Goal: Task Accomplishment & Management: Manage account settings

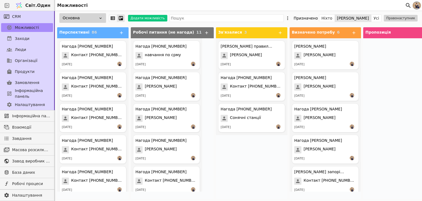
scroll to position [101, 0]
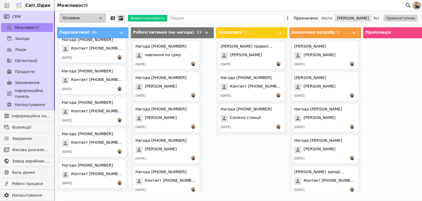
drag, startPoint x: 124, startPoint y: 62, endPoint x: 129, endPoint y: 52, distance: 11.4
click at [129, 52] on div "Перспективні 86 Нагода +380443234365 Contact +380443234365 01.09.2025 Нагода +3…" at bounding box center [356, 113] width 603 height 176
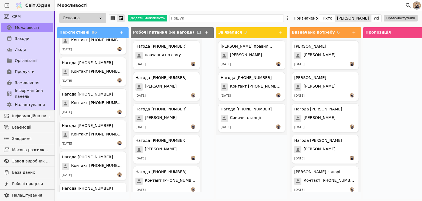
scroll to position [2542, 0]
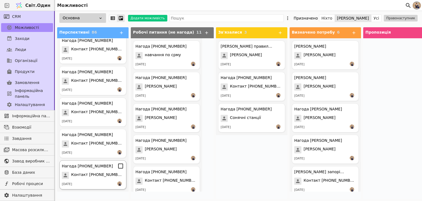
click at [91, 168] on div "Нагода +380733462928" at bounding box center [93, 165] width 62 height 7
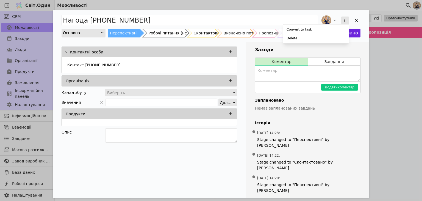
click at [343, 19] on icon "Додати можливість" at bounding box center [344, 20] width 5 height 5
click at [322, 35] on div "Delete" at bounding box center [315, 38] width 63 height 8
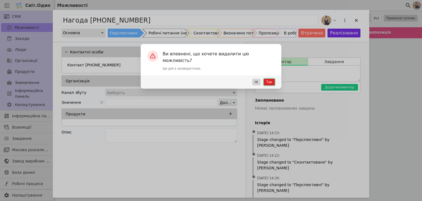
click at [272, 80] on font "Так" at bounding box center [269, 82] width 6 height 4
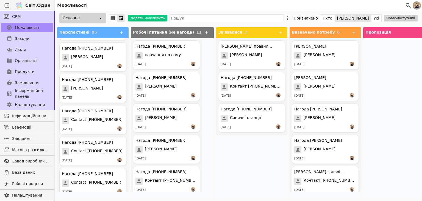
scroll to position [2511, 0]
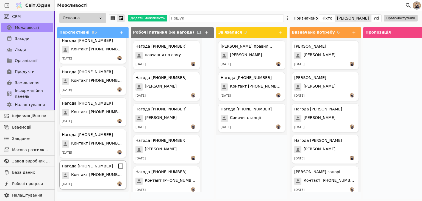
click at [99, 176] on font "Контакт +380734622751" at bounding box center [97, 174] width 53 height 4
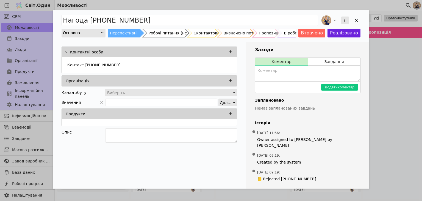
click at [343, 19] on icon "Додати можливість" at bounding box center [344, 20] width 5 height 5
click at [355, 19] on div "Convert to task Delete" at bounding box center [340, 20] width 40 height 12
click at [353, 20] on div "Додати можливість" at bounding box center [356, 20] width 8 height 8
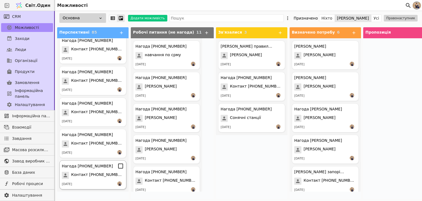
click at [100, 180] on div "Нагода +380734622751 Контакт +380734622751 18.07.2025" at bounding box center [92, 174] width 67 height 29
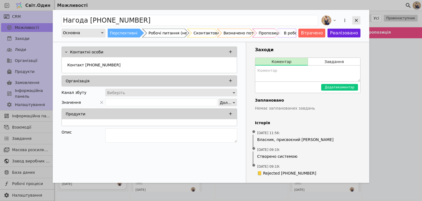
click at [354, 21] on icon "Додати можливість" at bounding box center [356, 20] width 5 height 5
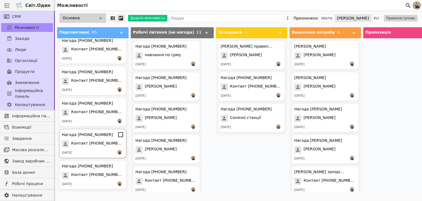
click at [95, 136] on font "Нагода [PHONE_NUMBER]" at bounding box center [87, 134] width 51 height 4
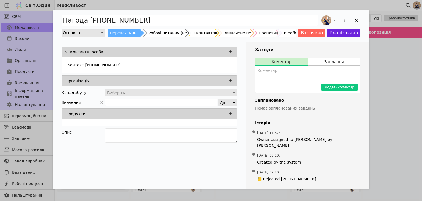
drag, startPoint x: 354, startPoint y: 21, endPoint x: 296, endPoint y: 12, distance: 58.1
click at [353, 21] on div "Додати можливість" at bounding box center [356, 20] width 8 height 8
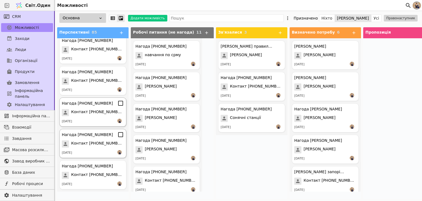
click at [88, 117] on div "Нагода +380734622751 Контакт +380734622751 18.07.2025" at bounding box center [92, 111] width 67 height 29
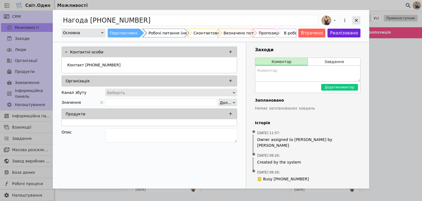
click at [356, 19] on icon "Додати можливість" at bounding box center [356, 20] width 5 height 5
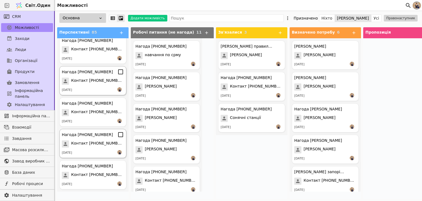
click at [98, 87] on div "[DATE]" at bounding box center [93, 89] width 62 height 5
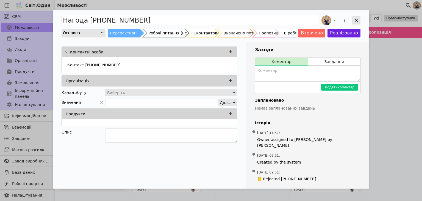
click at [357, 20] on icon "Додати можливість" at bounding box center [356, 20] width 5 height 5
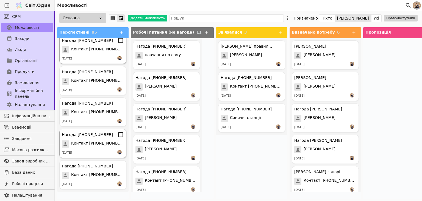
click at [94, 56] on div "[DATE]" at bounding box center [93, 58] width 62 height 5
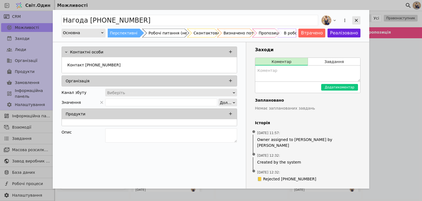
click at [357, 20] on icon "Додати можливість" at bounding box center [356, 20] width 3 height 3
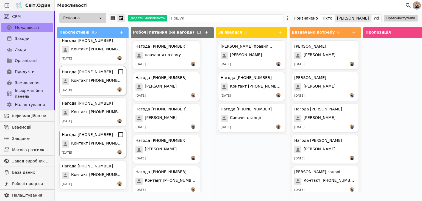
scroll to position [2410, 0]
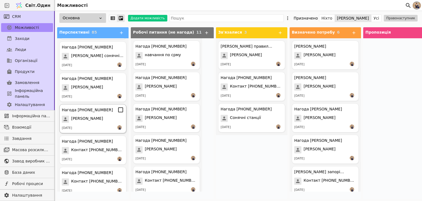
click at [102, 116] on font "[PERSON_NAME]" at bounding box center [87, 118] width 32 height 4
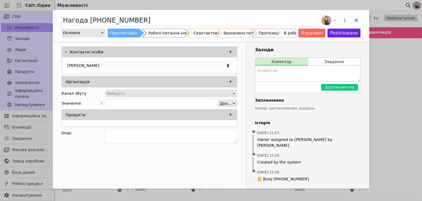
click at [140, 63] on div "[PERSON_NAME]" at bounding box center [149, 65] width 168 height 10
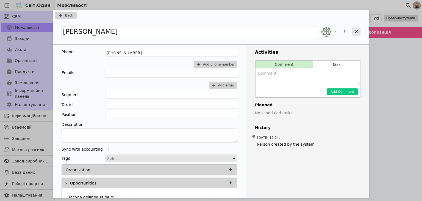
click at [357, 30] on icon "Додати можливість" at bounding box center [356, 31] width 5 height 5
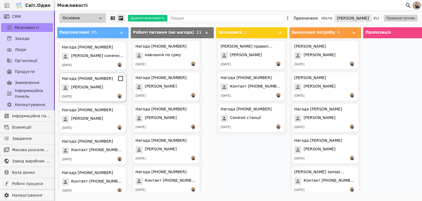
click at [99, 82] on div "Нагода +380666660339 Святослав 18.07.2025" at bounding box center [92, 87] width 67 height 29
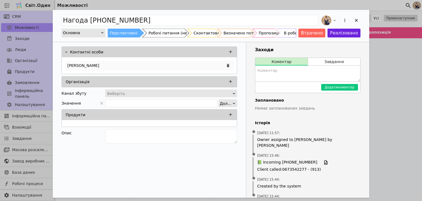
click at [123, 64] on div "Святослав" at bounding box center [149, 65] width 168 height 10
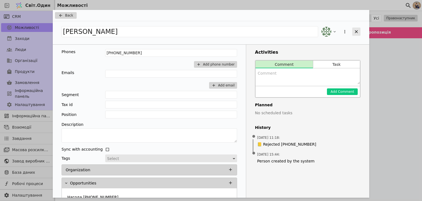
click at [357, 32] on icon "Додати можливість" at bounding box center [356, 31] width 5 height 5
click at [358, 32] on icon "Додати можливість" at bounding box center [356, 31] width 5 height 5
click at [378, 51] on div "Back Святослав Phones +380666660339 Add phone number Emails Add email Segment T…" at bounding box center [211, 100] width 422 height 201
click at [357, 30] on icon "Додати можливість" at bounding box center [356, 31] width 3 height 3
drag, startPoint x: 391, startPoint y: 59, endPoint x: 382, endPoint y: 56, distance: 9.5
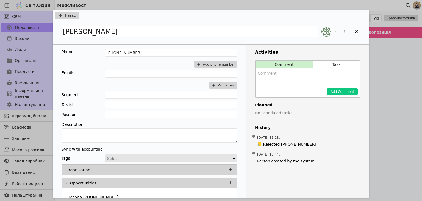
click at [391, 60] on div "Назад Святослав Phones +380666660339 Add phone number Emails Add email Segment …" at bounding box center [211, 100] width 422 height 201
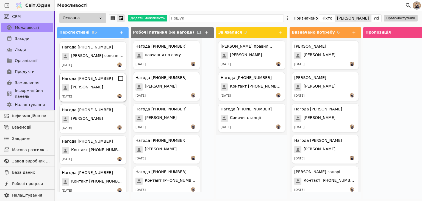
scroll to position [2309, 0]
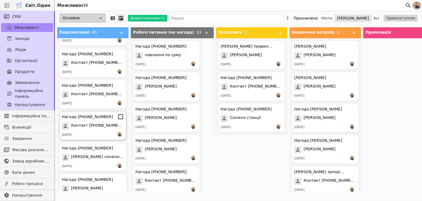
click at [93, 126] on font "Контакт +380931704414" at bounding box center [97, 125] width 53 height 4
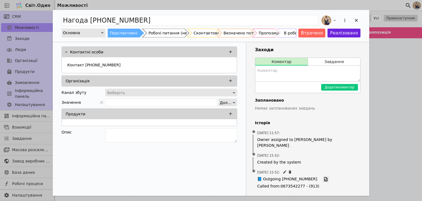
click at [323, 176] on icon "Додати можливість" at bounding box center [325, 178] width 5 height 5
click at [166, 30] on div "Робочі питання (не нагода)" at bounding box center [176, 33] width 55 height 9
click at [355, 22] on icon "Додати можливість" at bounding box center [356, 20] width 5 height 5
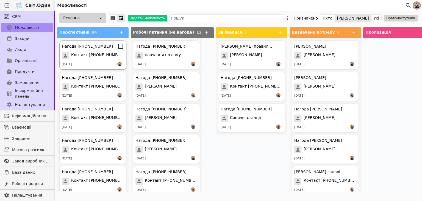
click at [89, 62] on div "[DATE]" at bounding box center [93, 64] width 62 height 5
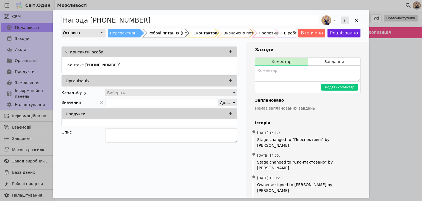
drag, startPoint x: 356, startPoint y: 21, endPoint x: 348, endPoint y: 21, distance: 7.7
click at [356, 20] on icon "Додати можливість" at bounding box center [356, 20] width 5 height 5
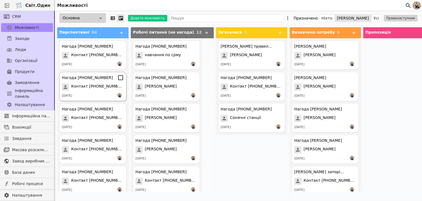
click at [107, 85] on font "Контакт +380443234365" at bounding box center [97, 86] width 53 height 4
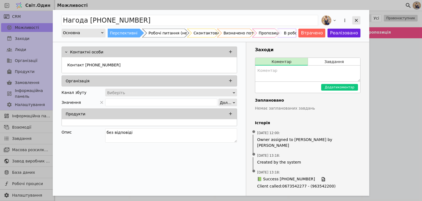
click at [355, 20] on icon "Додати можливість" at bounding box center [356, 20] width 5 height 5
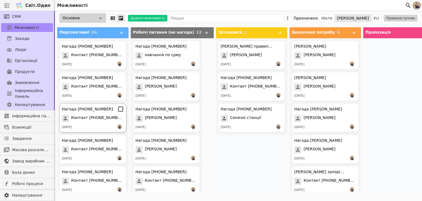
click at [95, 117] on font "Контакт +380443233533" at bounding box center [97, 117] width 53 height 4
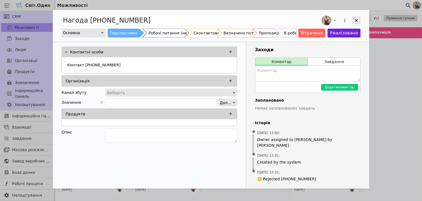
click at [358, 18] on icon "Додати можливість" at bounding box center [356, 20] width 5 height 5
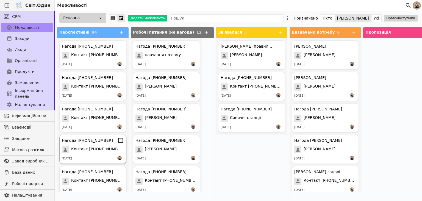
click at [103, 145] on div "Нагода +380738945417 Контакт +380738945417 18.08.2025" at bounding box center [92, 148] width 67 height 29
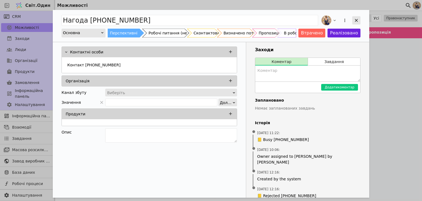
click at [358, 18] on icon "Додати можливість" at bounding box center [356, 20] width 5 height 5
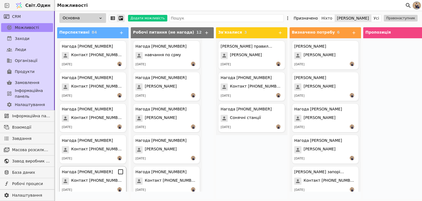
click at [91, 183] on span "Контакт +380933058352" at bounding box center [97, 180] width 53 height 7
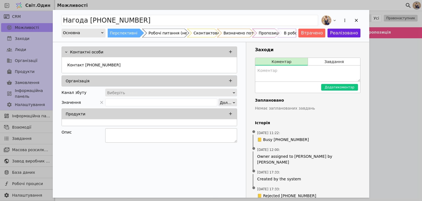
drag, startPoint x: 128, startPoint y: 134, endPoint x: 127, endPoint y: 137, distance: 3.1
click at [127, 135] on textarea "Додати можливість" at bounding box center [171, 135] width 132 height 14
type textarea "<"
click at [135, 132] on textarea "Додати можливість" at bounding box center [171, 135] width 132 height 14
type textarea "Без відповіді"
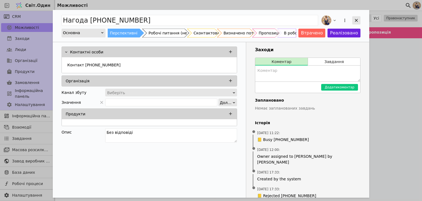
drag, startPoint x: 359, startPoint y: 18, endPoint x: 361, endPoint y: 22, distance: 4.8
click at [359, 19] on div "Додати можливість" at bounding box center [356, 20] width 8 height 8
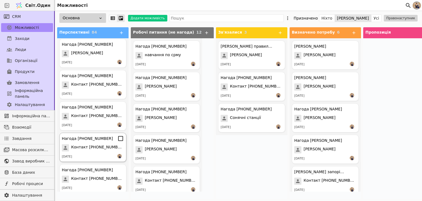
scroll to position [2344, 0]
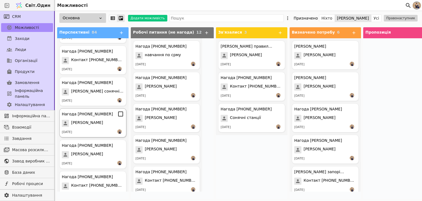
click at [100, 117] on div "Нагода +380666660339 Святослав 18.07.2025" at bounding box center [92, 122] width 67 height 29
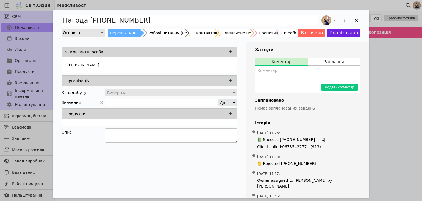
click at [122, 133] on textarea "Додати можливість" at bounding box center [171, 135] width 132 height 14
type textarea "Сказав на даний момент не має можливості сказав перетелефонувати за два місяці …"
click at [407, 70] on div "Нагода +380666660339 Основна Перспективні Робочі питання (не нагода) Сконтактов…" at bounding box center [211, 100] width 422 height 201
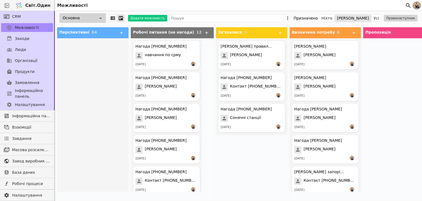
scroll to position [201, 0]
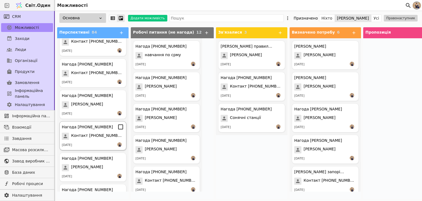
click at [90, 138] on span "Контакт +380633454700" at bounding box center [97, 135] width 53 height 7
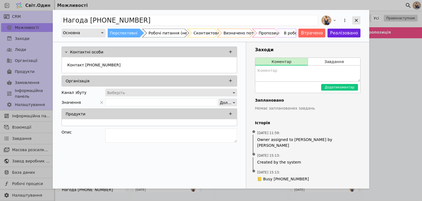
click at [356, 20] on icon "Додати можливість" at bounding box center [356, 20] width 5 height 5
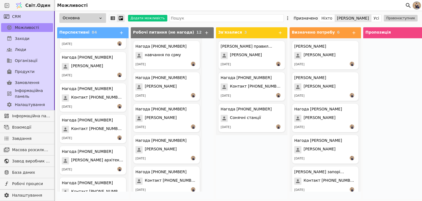
scroll to position [403, 0]
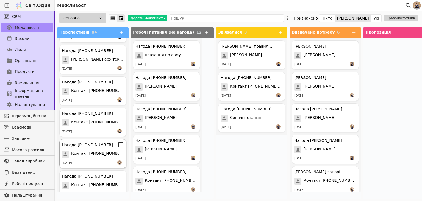
click at [93, 152] on font "Контакт +380674760600" at bounding box center [97, 153] width 53 height 4
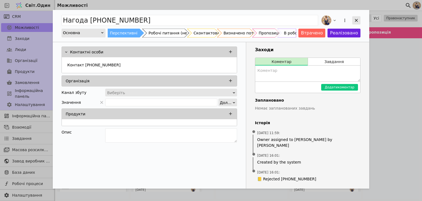
click at [353, 20] on div "Додати можливість" at bounding box center [356, 20] width 8 height 8
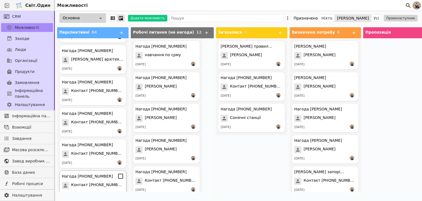
click at [91, 182] on font "Контакт +380735084505" at bounding box center [97, 184] width 53 height 4
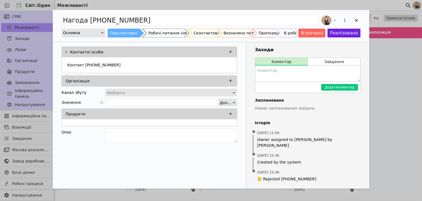
click at [360, 17] on div "Нагода +380735084505 Основна Перспективні Робочі питання (не нагода) Сконтактов…" at bounding box center [211, 26] width 316 height 32
click at [356, 20] on icon "Додати можливість" at bounding box center [356, 20] width 3 height 3
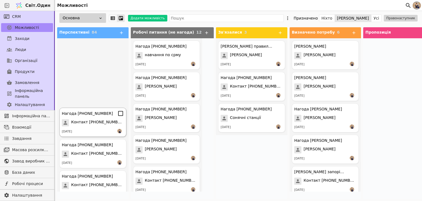
scroll to position [503, 0]
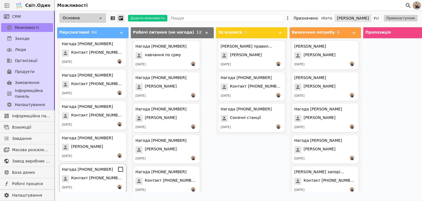
click at [99, 172] on div "Нагода [PHONE_NUMBER]" at bounding box center [93, 169] width 62 height 7
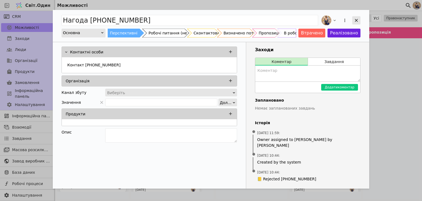
click at [355, 21] on icon "Додати можливість" at bounding box center [356, 20] width 5 height 5
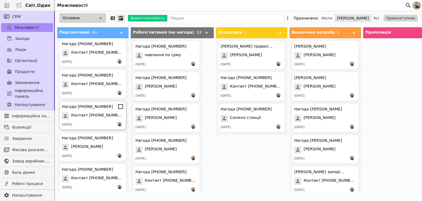
scroll to position [604, 0]
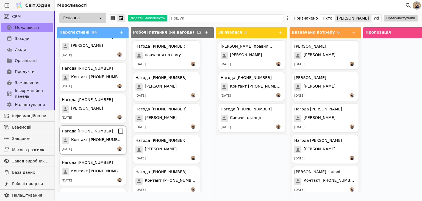
click at [94, 133] on font "Нагода +380975114024" at bounding box center [87, 131] width 51 height 4
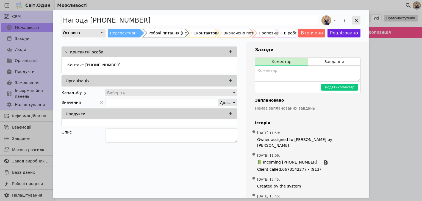
click at [353, 20] on div "Додати можливість" at bounding box center [356, 20] width 8 height 8
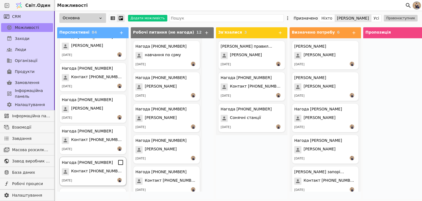
click at [100, 173] on font "Контакт +380681356312" at bounding box center [97, 170] width 53 height 4
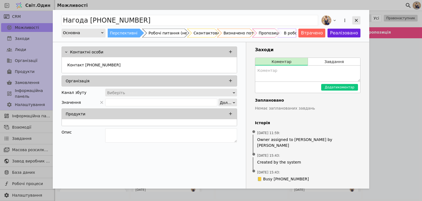
click at [355, 22] on icon "Додати можливість" at bounding box center [356, 20] width 5 height 5
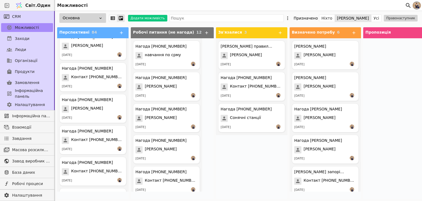
scroll to position [705, 0]
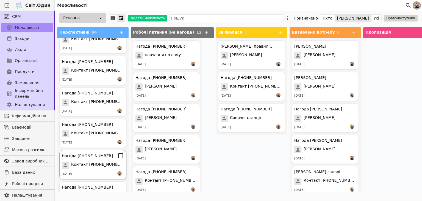
click at [93, 171] on div "[DATE]" at bounding box center [93, 173] width 62 height 5
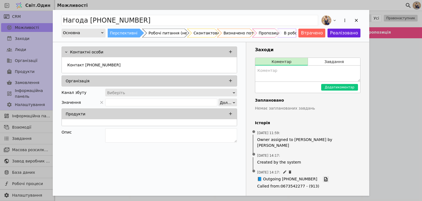
click at [323, 176] on icon "Додати можливість" at bounding box center [325, 178] width 5 height 5
drag, startPoint x: 377, startPoint y: 75, endPoint x: 374, endPoint y: 75, distance: 3.3
click at [376, 75] on div "Нагода +380984374197 Основна Перспективні Робочі питання (не нагода) Сконтактов…" at bounding box center [211, 100] width 422 height 201
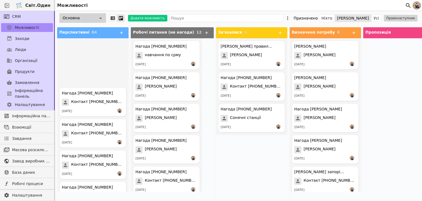
scroll to position [806, 0]
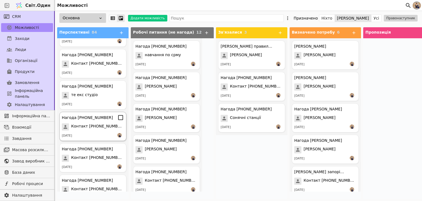
click at [95, 130] on div "Нагода +380685554109 Контакт +380685554109 28.07.2025" at bounding box center [92, 126] width 67 height 29
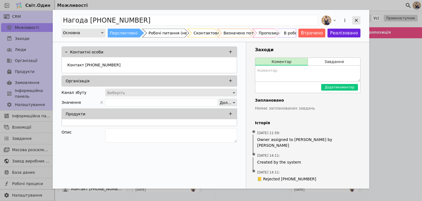
click at [355, 20] on icon "Додати можливість" at bounding box center [356, 20] width 5 height 5
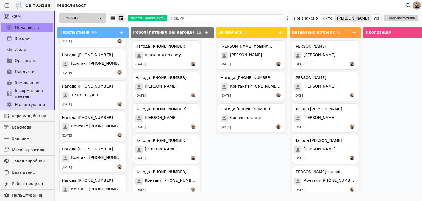
scroll to position [906, 0]
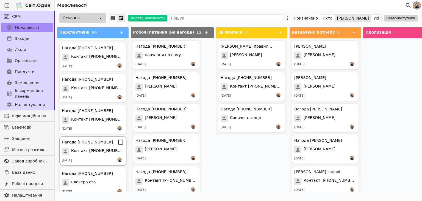
click at [98, 153] on span "Контакт +380981880030" at bounding box center [97, 151] width 53 height 7
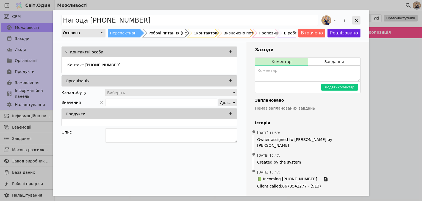
click at [353, 20] on div "Додати можливість" at bounding box center [356, 20] width 8 height 8
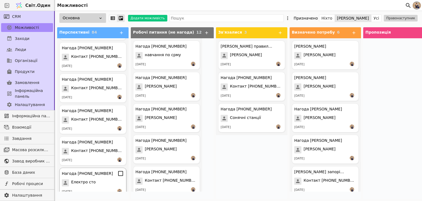
click at [98, 183] on div "Електро сто" at bounding box center [93, 182] width 62 height 7
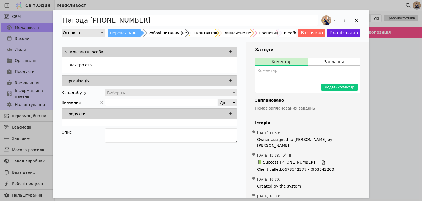
scroll to position [16, 0]
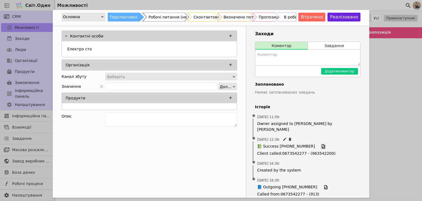
click at [321, 144] on icon "Додати можливість" at bounding box center [323, 146] width 5 height 5
click at [388, 74] on div "Нагода +380676883100 Основна Перспективні Робочі питання (не нагода) Сконтактов…" at bounding box center [211, 100] width 422 height 201
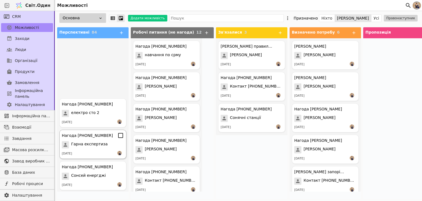
scroll to position [1108, 0]
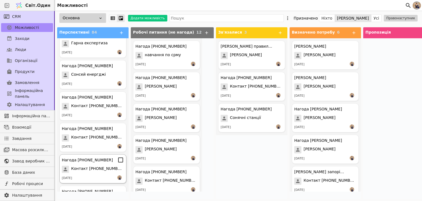
click at [93, 166] on font "Контакт +380732913453" at bounding box center [97, 168] width 53 height 4
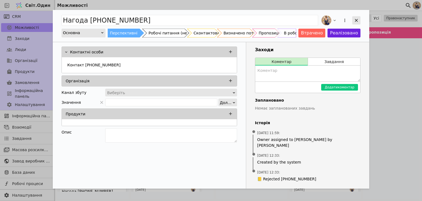
click at [358, 22] on icon "Додати можливість" at bounding box center [356, 20] width 5 height 5
click at [357, 22] on icon "Додати можливість" at bounding box center [356, 20] width 5 height 5
click at [357, 18] on icon "Додати можливість" at bounding box center [356, 20] width 5 height 5
click at [357, 21] on icon "Додати можливість" at bounding box center [356, 20] width 3 height 3
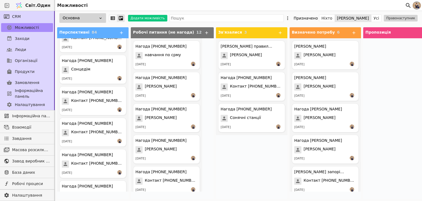
scroll to position [2216, 0]
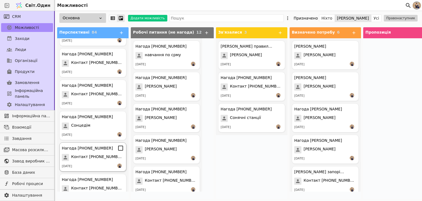
click at [95, 154] on font "Контакт +380637372969" at bounding box center [97, 156] width 53 height 4
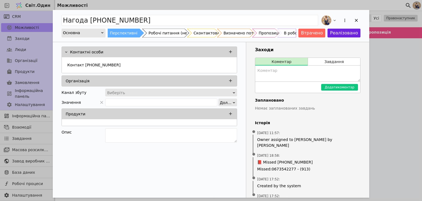
scroll to position [9, 0]
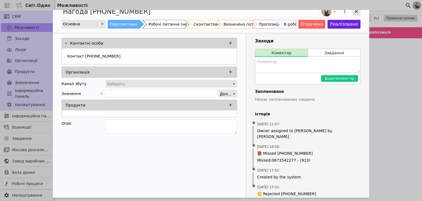
click at [355, 10] on icon "Додати можливість" at bounding box center [356, 11] width 5 height 5
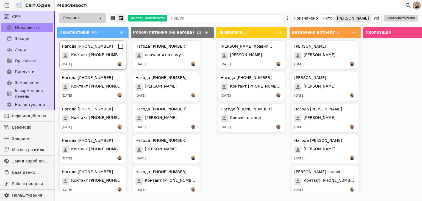
click at [93, 63] on div "[DATE]" at bounding box center [93, 64] width 62 height 5
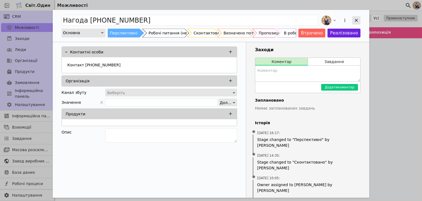
click at [358, 20] on icon "Додати можливість" at bounding box center [356, 20] width 5 height 5
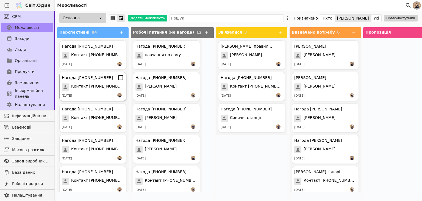
click at [102, 90] on div "Нагода +380443234365 Контакт +380443234365 01.09.2025" at bounding box center [92, 86] width 67 height 29
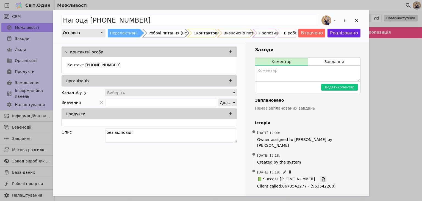
click at [322, 177] on icon "Додати можливість" at bounding box center [323, 179] width 3 height 4
drag, startPoint x: 358, startPoint y: 21, endPoint x: 352, endPoint y: 23, distance: 6.9
click at [358, 21] on icon "Додати можливість" at bounding box center [356, 20] width 5 height 5
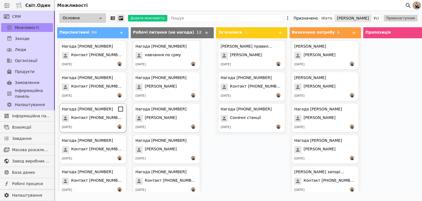
click at [101, 124] on div "[DATE]" at bounding box center [93, 126] width 62 height 5
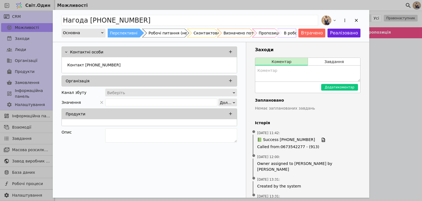
drag, startPoint x: 166, startPoint y: 34, endPoint x: 189, endPoint y: 80, distance: 51.0
click at [166, 35] on div "Робочі питання (не нагода)" at bounding box center [176, 33] width 55 height 9
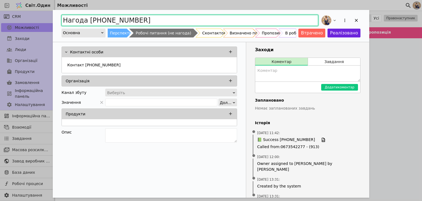
click at [137, 20] on input "Нагода +380443233533" at bounding box center [190, 20] width 257 height 11
click at [85, 21] on input "Нагода +380443233533" at bounding box center [190, 20] width 257 height 11
drag, startPoint x: 85, startPoint y: 20, endPoint x: 63, endPoint y: 20, distance: 22.8
click at [63, 20] on input "Нагода +380443233533" at bounding box center [190, 20] width 257 height 11
type input "ГАРАНТІЯ .ком [PHONE_NUMBER]"
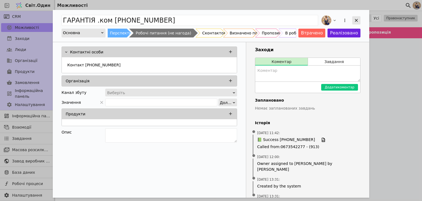
click at [356, 20] on icon "Додати можливість" at bounding box center [356, 20] width 5 height 5
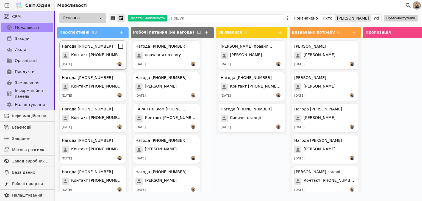
click at [97, 48] on font "Нагода +380732049978" at bounding box center [87, 46] width 51 height 4
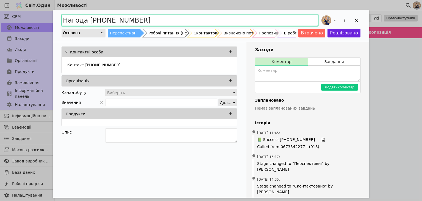
drag, startPoint x: 84, startPoint y: 20, endPoint x: 55, endPoint y: 18, distance: 28.9
click at [56, 18] on div "Нагода +380732049978 Основна Перспективні Робочі питання (не нагода) Сконтактов…" at bounding box center [211, 26] width 316 height 32
type input "Аутсонсеговний офіс [PHONE_NUMBER]"
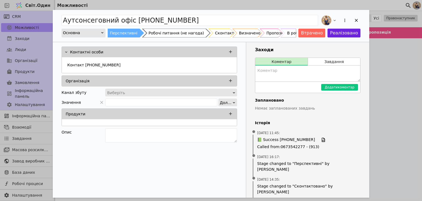
click at [154, 30] on div "Робочі питання (не нагода)" at bounding box center [176, 33] width 55 height 9
click at [399, 74] on div "Аутсонсеговний офіс +380732049978 Основна Перспективні Робочі питання (не нагод…" at bounding box center [211, 100] width 422 height 201
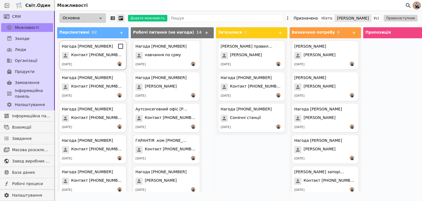
click at [98, 52] on font "Контакт +380443234365" at bounding box center [97, 54] width 53 height 4
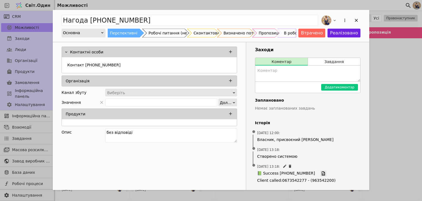
click at [321, 173] on icon "Додати можливість" at bounding box center [323, 173] width 5 height 5
drag, startPoint x: 171, startPoint y: 31, endPoint x: 414, endPoint y: 69, distance: 245.5
click at [171, 31] on div "Робочі питання (не нагода)" at bounding box center [176, 33] width 55 height 9
click at [355, 21] on icon "Додати можливість" at bounding box center [356, 20] width 5 height 5
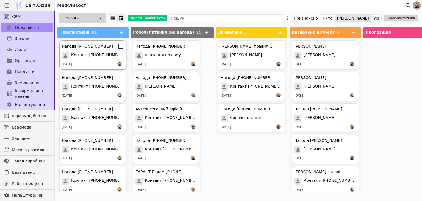
click at [83, 55] on font "Контакт +380738945417" at bounding box center [97, 54] width 53 height 4
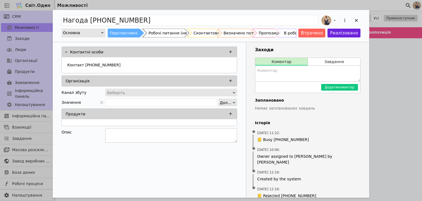
click at [126, 134] on textarea "Додати можливість" at bounding box center [171, 135] width 132 height 14
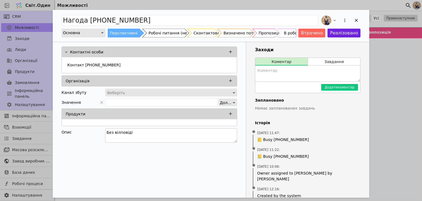
drag, startPoint x: 119, startPoint y: 132, endPoint x: 125, endPoint y: 135, distance: 6.8
click at [119, 132] on textarea "Без вілповіді" at bounding box center [171, 135] width 132 height 14
drag, startPoint x: 138, startPoint y: 133, endPoint x: 70, endPoint y: 127, distance: 68.1
click at [70, 128] on div "Опис Без відповіді" at bounding box center [150, 136] width 176 height 16
type textarea "Без відповіді"
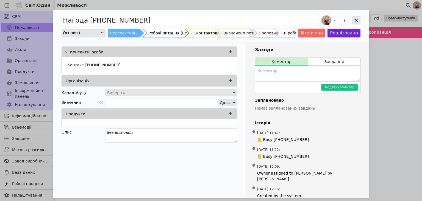
click at [355, 21] on icon "Додати можливість" at bounding box center [356, 20] width 5 height 5
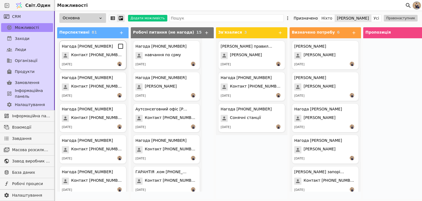
click at [86, 63] on div "[DATE]" at bounding box center [93, 64] width 62 height 5
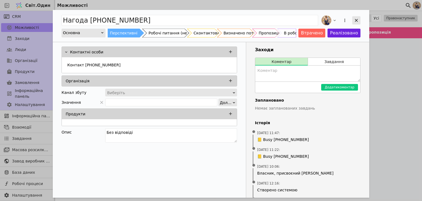
click at [352, 20] on div "Додати можливість" at bounding box center [356, 20] width 8 height 8
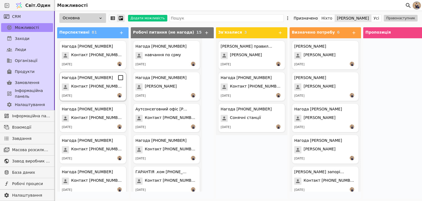
click at [98, 84] on div "Нагода +380933058352 Контакт +380933058352 14.08.2025" at bounding box center [92, 86] width 67 height 29
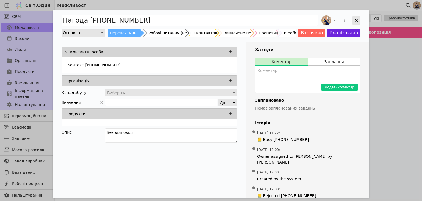
click at [357, 19] on icon "Додати можливість" at bounding box center [356, 20] width 5 height 5
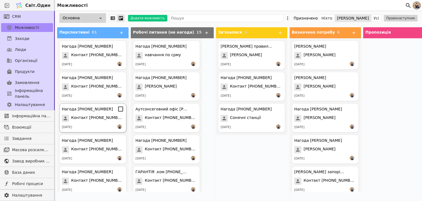
click at [91, 111] on font "Нагода [PHONE_NUMBER]" at bounding box center [87, 109] width 51 height 4
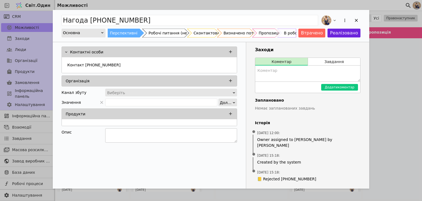
click at [120, 133] on textarea "Додати можливість" at bounding box center [171, 135] width 132 height 14
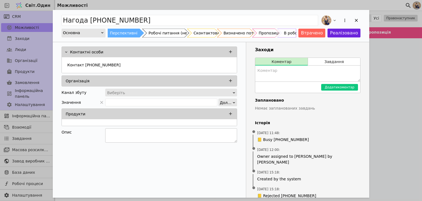
paste textarea "Без відповіді"
type textarea "Без відповіді"
drag, startPoint x: 356, startPoint y: 20, endPoint x: 317, endPoint y: 62, distance: 57.4
click at [356, 20] on icon "Додати можливість" at bounding box center [356, 20] width 5 height 5
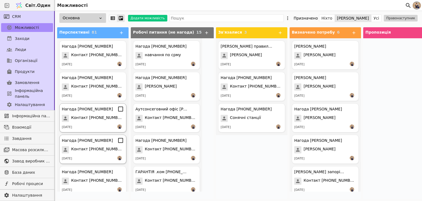
click at [98, 141] on font "Нагода [PHONE_NUMBER]" at bounding box center [87, 140] width 51 height 4
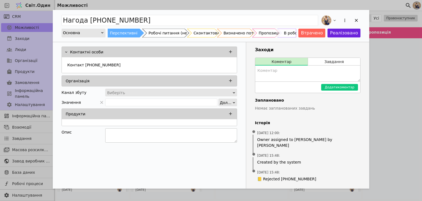
click at [116, 134] on textarea "Додати можливість" at bounding box center [171, 135] width 132 height 14
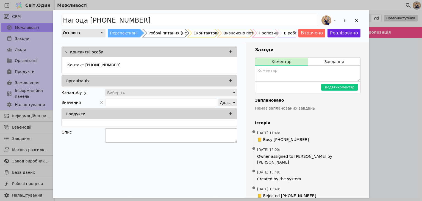
paste textarea "Без відповіді"
click at [116, 140] on textarea "Без відповіді" at bounding box center [171, 135] width 132 height 14
type textarea "Без відповіді"
click at [357, 17] on div "Додати можливість" at bounding box center [356, 20] width 8 height 8
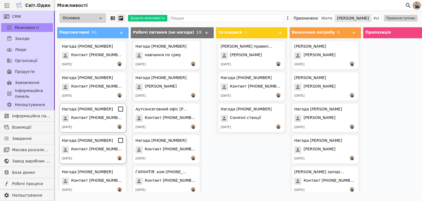
click at [96, 149] on font "Контакт +380738835497" at bounding box center [97, 148] width 53 height 4
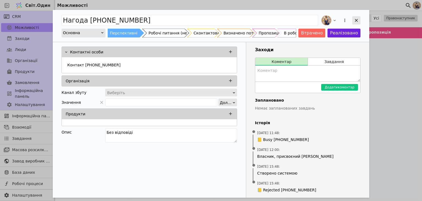
click at [352, 18] on div "Додати можливість" at bounding box center [356, 20] width 8 height 8
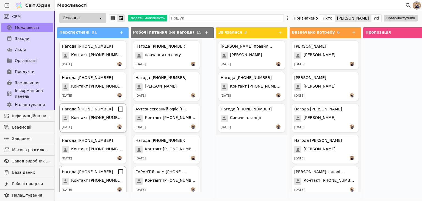
click at [99, 179] on font "Контакт +380968373023" at bounding box center [97, 180] width 53 height 4
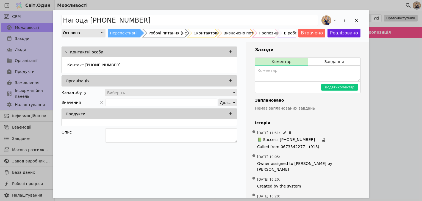
click at [312, 143] on span "📗 Success +380968373023 Called from : 0673542277 - (913)" at bounding box center [307, 143] width 101 height 13
click at [320, 142] on link "Додати можливість" at bounding box center [323, 140] width 6 height 6
click at [129, 131] on textarea "Додати можливість" at bounding box center [171, 135] width 132 height 14
type textarea "Особистий перевів на робочий 0672030220 - Енергія сонця"
drag, startPoint x: 357, startPoint y: 21, endPoint x: 210, endPoint y: 86, distance: 160.9
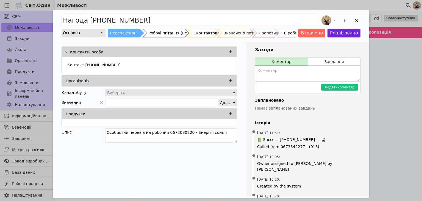
click at [357, 21] on icon "Додати можливість" at bounding box center [356, 20] width 3 height 3
drag, startPoint x: 403, startPoint y: 62, endPoint x: 382, endPoint y: 59, distance: 21.6
click at [403, 62] on div "Нагода +380968373023 Основна Перспективні Робочі питання (не нагода) Сконтактов…" at bounding box center [211, 100] width 422 height 201
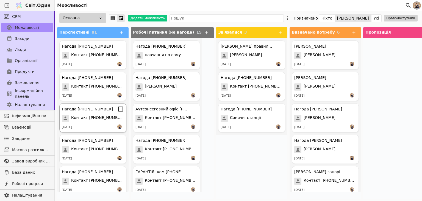
click at [91, 119] on font "Контакт +380732125280" at bounding box center [97, 117] width 53 height 4
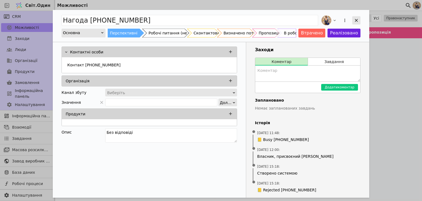
click at [353, 20] on div "Додати можливість" at bounding box center [356, 20] width 8 height 8
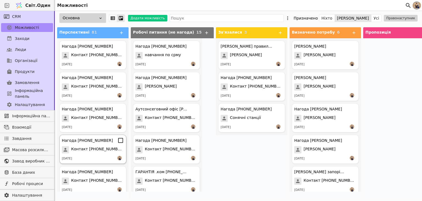
click at [97, 153] on span "Контакт +380738835497" at bounding box center [97, 149] width 53 height 7
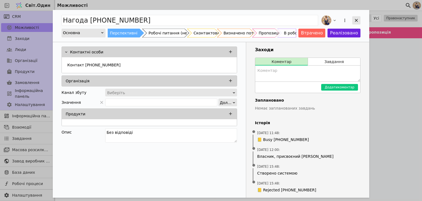
click at [353, 20] on div "Додати можливість" at bounding box center [356, 20] width 8 height 8
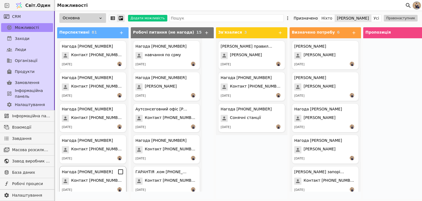
click at [96, 179] on font "Контакт +380968373023" at bounding box center [97, 180] width 53 height 4
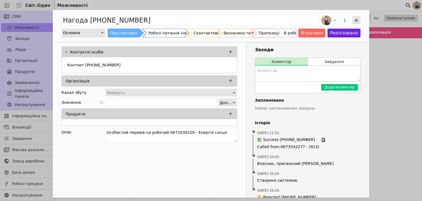
click at [355, 19] on icon "Додати можливість" at bounding box center [356, 20] width 5 height 5
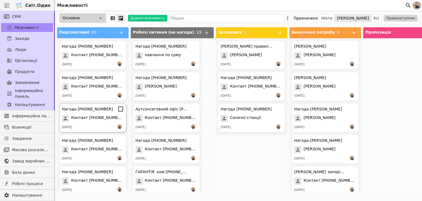
scroll to position [101, 0]
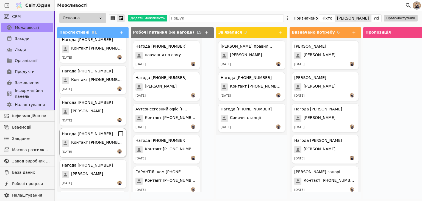
click at [100, 136] on div "Нагода [PHONE_NUMBER]" at bounding box center [87, 134] width 51 height 6
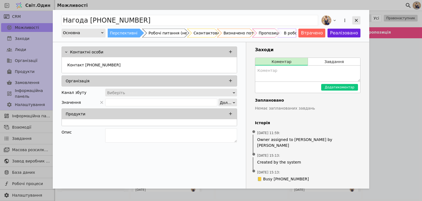
click at [357, 21] on icon "Додати можливість" at bounding box center [356, 20] width 3 height 3
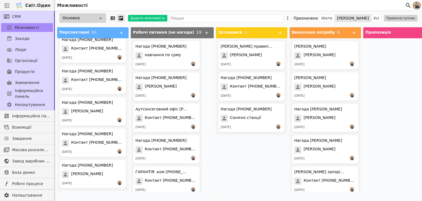
scroll to position [201, 0]
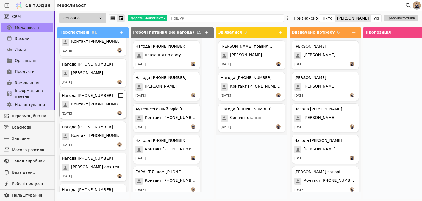
click at [96, 108] on div "Нагода +380982989444 Контакт +380982989444 30.07.2025" at bounding box center [92, 104] width 67 height 29
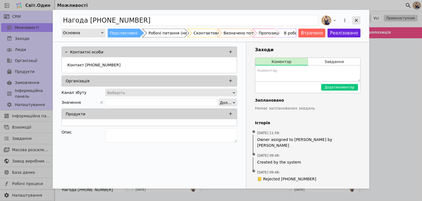
click at [353, 20] on div "Додати можливість" at bounding box center [356, 20] width 8 height 8
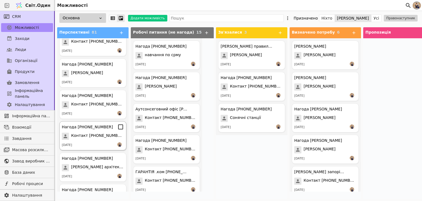
click at [99, 137] on font "Контакт +380679682882" at bounding box center [97, 135] width 53 height 4
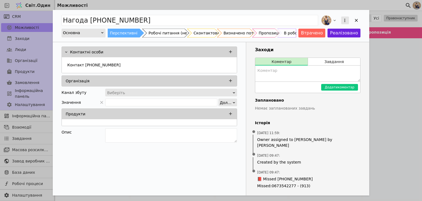
drag, startPoint x: 356, startPoint y: 20, endPoint x: 342, endPoint y: 19, distance: 14.0
click at [356, 20] on icon "Додати можливість" at bounding box center [356, 20] width 3 height 3
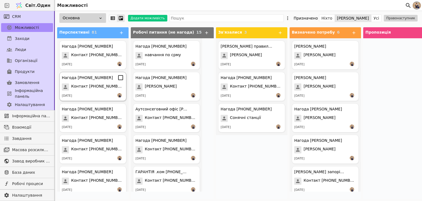
click at [95, 89] on span "Контакт +380933058352" at bounding box center [97, 86] width 53 height 7
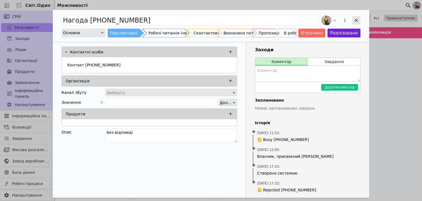
click at [355, 21] on icon "Додати можливість" at bounding box center [356, 20] width 5 height 5
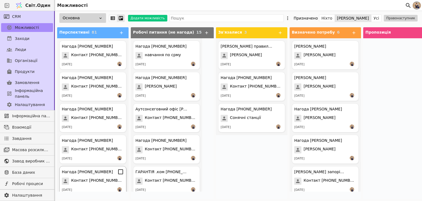
click at [88, 177] on span "Контакт +380968373023" at bounding box center [97, 180] width 53 height 7
click at [88, 175] on body "Світ.Один Можливості CRM Можливості Заходи Люди Організації Продукти Замовлення…" at bounding box center [211, 100] width 422 height 201
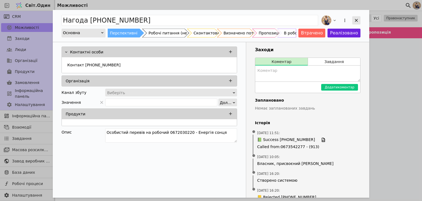
click at [358, 21] on icon "Додати можливість" at bounding box center [356, 20] width 5 height 5
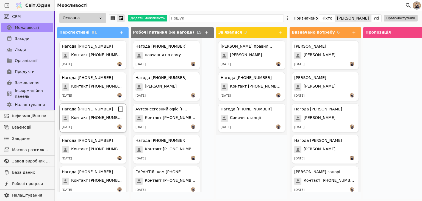
scroll to position [101, 0]
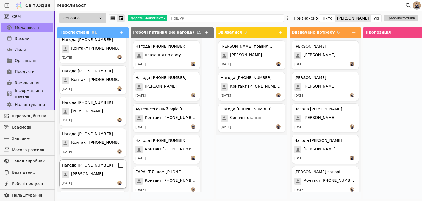
click at [93, 174] on font "[PERSON_NAME]" at bounding box center [87, 173] width 32 height 4
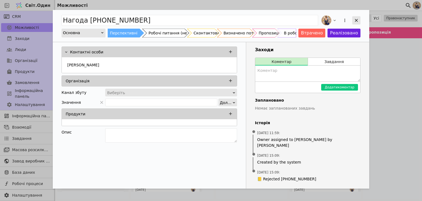
click at [357, 19] on icon "Додати можливість" at bounding box center [356, 20] width 5 height 5
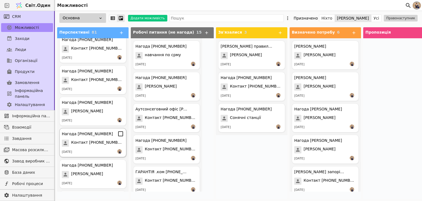
scroll to position [201, 0]
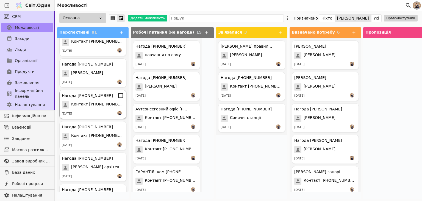
click at [87, 110] on div "Нагода +380982989444 Контакт +380982989444 30.07.2025" at bounding box center [92, 104] width 67 height 29
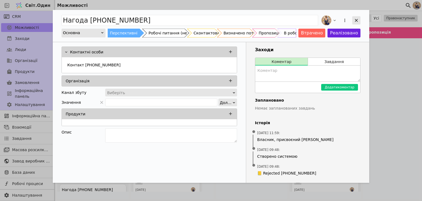
click at [354, 23] on icon "Додати можливість" at bounding box center [356, 20] width 5 height 5
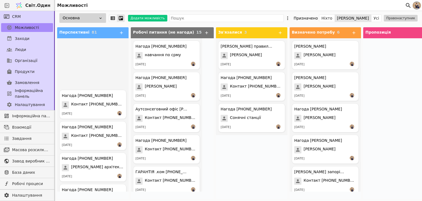
scroll to position [302, 0]
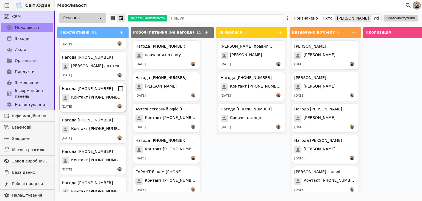
click at [91, 102] on div "Нагода +380982989444 Контакт +380982989444 29.07.2025" at bounding box center [92, 97] width 67 height 29
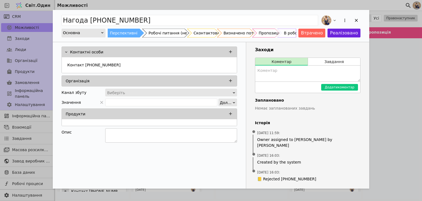
click at [135, 131] on textarea "Додати можливість" at bounding box center [171, 135] width 132 height 14
type textarea "Не в мережі"
drag, startPoint x: 356, startPoint y: 19, endPoint x: 290, endPoint y: 120, distance: 120.1
click at [356, 20] on icon "Додати можливість" at bounding box center [356, 20] width 5 height 5
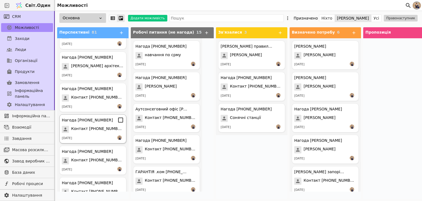
click at [96, 129] on font "Контакт +380964866116" at bounding box center [97, 128] width 53 height 4
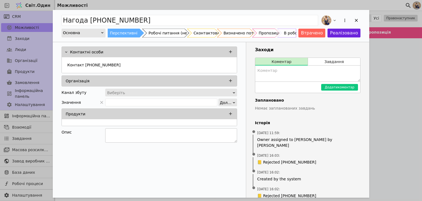
click at [156, 135] on textarea "Додати можливість" at bounding box center [171, 135] width 132 height 14
type textarea "Не в мережі"
click at [355, 20] on icon "Додати можливість" at bounding box center [356, 20] width 5 height 5
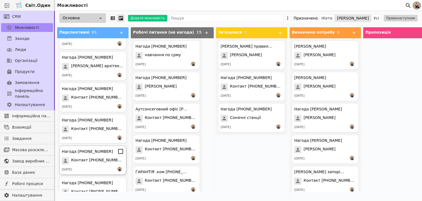
click at [108, 157] on span "Контакт +380674760600" at bounding box center [97, 160] width 53 height 7
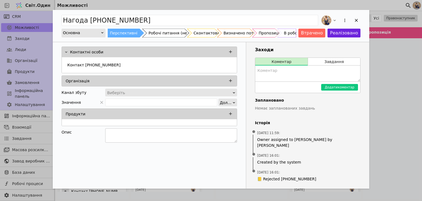
click at [140, 132] on textarea "Додати можливість" at bounding box center [171, 135] width 132 height 14
type textarea "Не в мережі"
click at [356, 21] on icon "Додати можливість" at bounding box center [356, 20] width 5 height 5
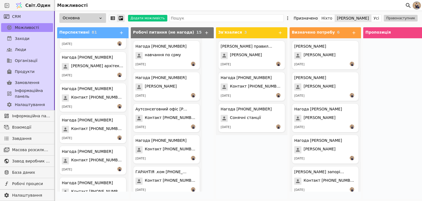
scroll to position [403, 0]
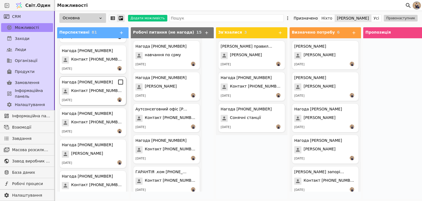
click at [98, 99] on div "[DATE]" at bounding box center [93, 99] width 62 height 5
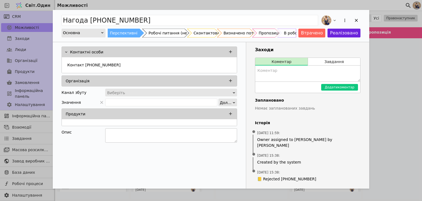
click at [133, 137] on textarea "Додати можливість" at bounding box center [171, 135] width 132 height 14
click at [140, 133] on textarea "Не дійсний номер елефону" at bounding box center [171, 135] width 132 height 14
type textarea "Не дійсний номер телефону"
click at [166, 29] on div "Робочі питання (не нагода)" at bounding box center [176, 33] width 55 height 9
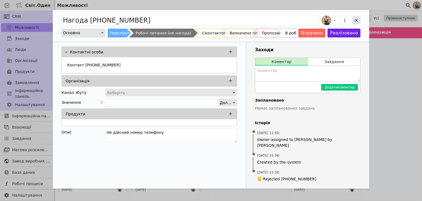
click at [356, 23] on icon "Додати можливість" at bounding box center [356, 20] width 5 height 5
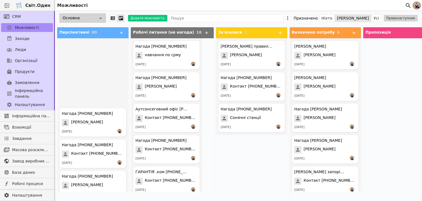
scroll to position [503, 0]
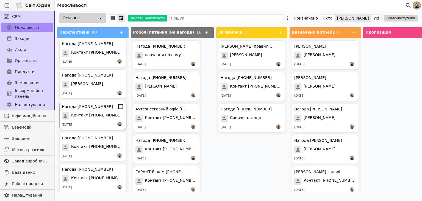
click at [92, 123] on div "[DATE]" at bounding box center [93, 124] width 62 height 5
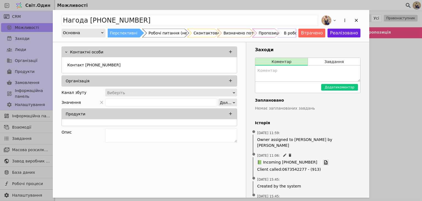
click at [324, 160] on icon "Додати можливість" at bounding box center [325, 162] width 3 height 4
click at [163, 32] on div "Робочі питання (не нагода)" at bounding box center [176, 33] width 55 height 9
click at [358, 19] on icon "Додати можливість" at bounding box center [356, 20] width 5 height 5
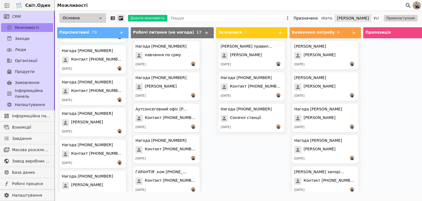
scroll to position [503, 0]
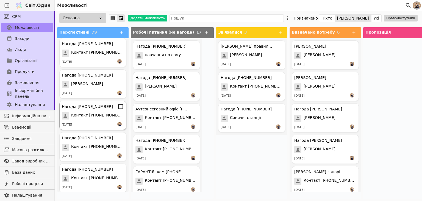
click at [89, 117] on span "Контакт +380681356312" at bounding box center [97, 115] width 53 height 7
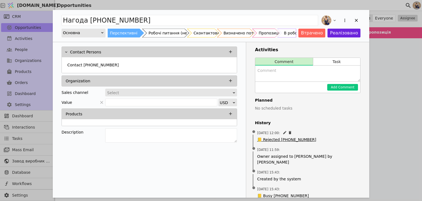
scroll to position [2, 0]
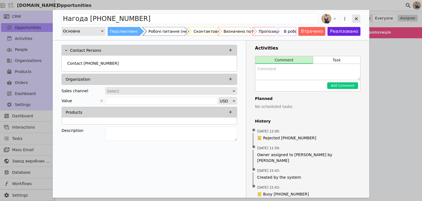
click at [355, 19] on icon "Add Opportunity" at bounding box center [356, 18] width 5 height 5
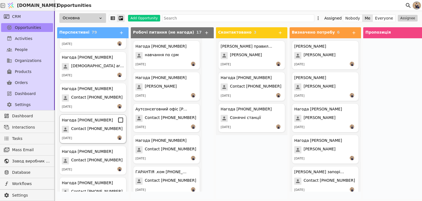
scroll to position [503, 0]
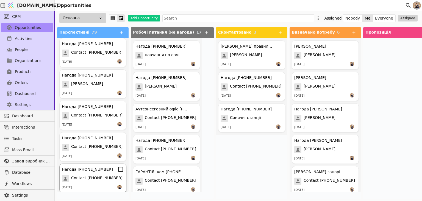
click at [94, 175] on span "Contact [PHONE_NUMBER]" at bounding box center [96, 178] width 51 height 7
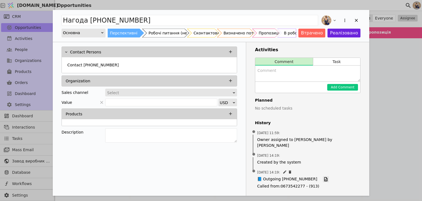
click at [323, 176] on icon "Add Opportunity" at bounding box center [325, 178] width 5 height 5
click at [118, 127] on div "Contact Persons Contact [PHONE_NUMBER] Organization Sales channel Select Value …" at bounding box center [149, 95] width 193 height 106
click at [117, 130] on textarea "Add Opportunity" at bounding box center [171, 135] width 132 height 14
type textarea "Не атувальний номер"
drag, startPoint x: 153, startPoint y: 33, endPoint x: 238, endPoint y: 76, distance: 94.3
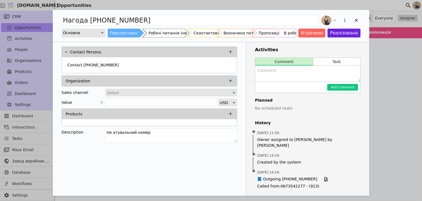
click at [153, 33] on div "Робочі питання (не нагода)" at bounding box center [176, 33] width 55 height 9
click at [357, 20] on icon "Add Opportunity" at bounding box center [356, 20] width 5 height 5
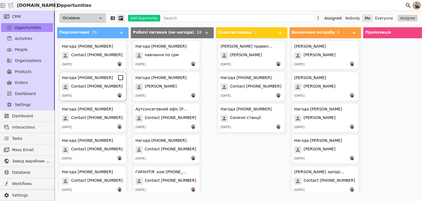
click at [96, 90] on span "Contact [PHONE_NUMBER]" at bounding box center [96, 86] width 51 height 7
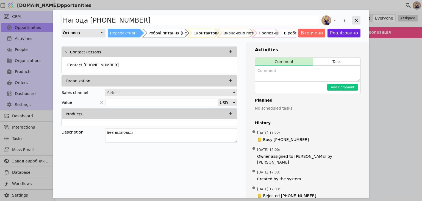
click at [356, 21] on icon "Add Opportunity" at bounding box center [356, 20] width 5 height 5
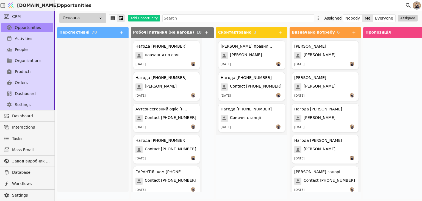
scroll to position [503, 0]
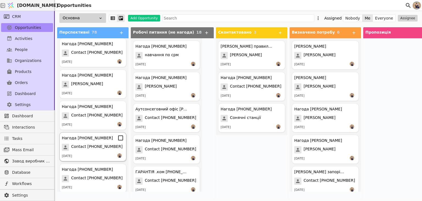
click at [91, 138] on div "Нагода [PHONE_NUMBER]" at bounding box center [87, 138] width 51 height 6
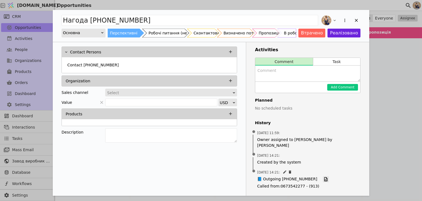
click at [323, 176] on icon "Add Opportunity" at bounding box center [325, 178] width 5 height 5
click at [357, 21] on icon "Add Opportunity" at bounding box center [356, 20] width 3 height 3
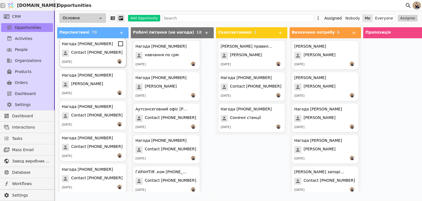
click at [91, 48] on div "Нагода [PHONE_NUMBER] Contact [PHONE_NUMBER] [DATE]" at bounding box center [92, 52] width 67 height 29
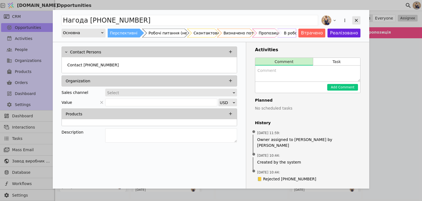
click at [354, 19] on icon "Add Opportunity" at bounding box center [356, 20] width 5 height 5
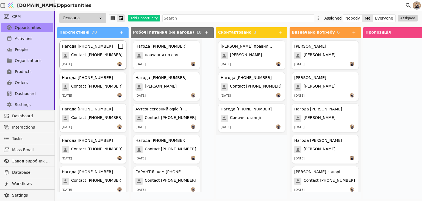
click at [92, 59] on span "Contact [PHONE_NUMBER]" at bounding box center [96, 55] width 51 height 7
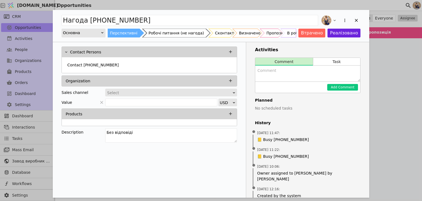
click at [159, 34] on div "Робочі питання (не нагода)" at bounding box center [176, 33] width 55 height 9
click at [355, 21] on icon "Add Opportunity" at bounding box center [356, 20] width 5 height 5
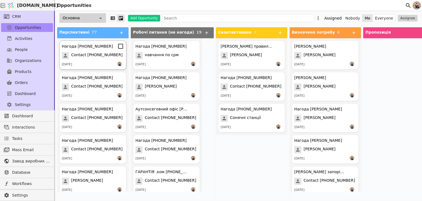
click at [84, 54] on span "Contact [PHONE_NUMBER]" at bounding box center [96, 55] width 51 height 7
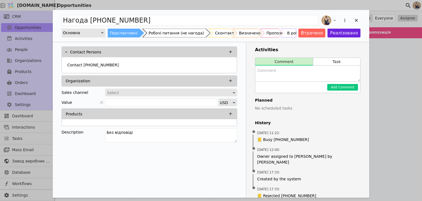
click at [165, 31] on div "Робочі питання (не нагода)" at bounding box center [176, 33] width 55 height 9
click at [354, 21] on div "Add Opportunity" at bounding box center [356, 20] width 8 height 8
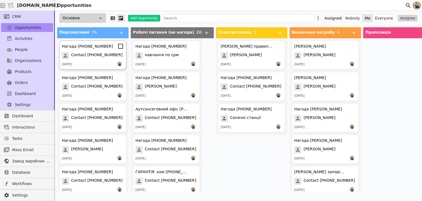
click at [82, 53] on span "Contact [PHONE_NUMBER]" at bounding box center [96, 55] width 51 height 7
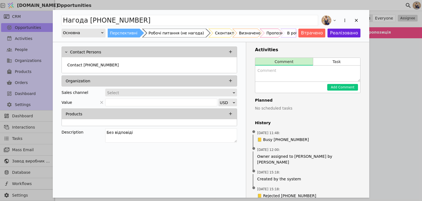
click at [161, 34] on div "Робочі питання (не нагода)" at bounding box center [176, 33] width 55 height 9
drag, startPoint x: 355, startPoint y: 20, endPoint x: 348, endPoint y: 20, distance: 7.4
click at [354, 21] on div "Add Opportunity" at bounding box center [356, 20] width 8 height 8
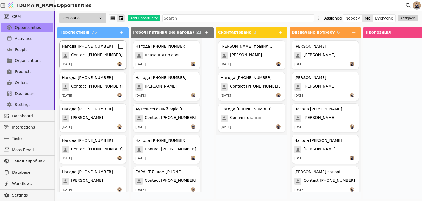
click at [79, 60] on div "Нагода [PHONE_NUMBER] Contact [PHONE_NUMBER] [DATE]" at bounding box center [92, 54] width 67 height 29
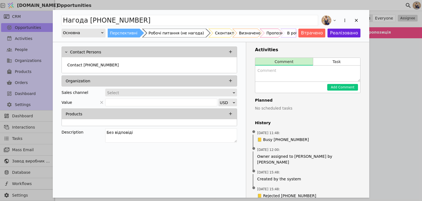
click at [163, 34] on div "Робочі питання (не нагода)" at bounding box center [176, 33] width 55 height 9
click at [354, 20] on icon "Add Opportunity" at bounding box center [356, 20] width 5 height 5
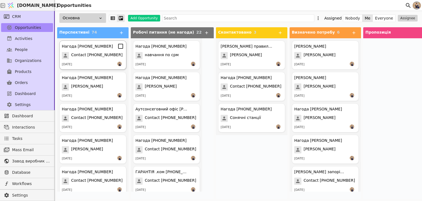
click at [94, 62] on div "[DATE]" at bounding box center [93, 64] width 62 height 5
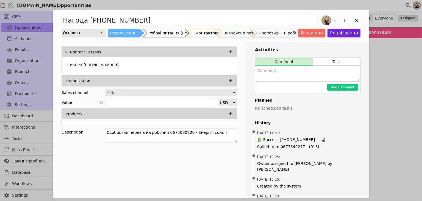
drag, startPoint x: 165, startPoint y: 33, endPoint x: 301, endPoint y: 50, distance: 136.8
click at [165, 34] on div "Робочі питання (не нагода)" at bounding box center [176, 33] width 55 height 9
drag, startPoint x: 163, startPoint y: 132, endPoint x: 182, endPoint y: 132, distance: 19.5
click at [183, 132] on textarea "Особистий перевів на робочий 0672030220 - Енергія сонця" at bounding box center [171, 135] width 132 height 14
click at [356, 19] on icon "Add Opportunity" at bounding box center [356, 20] width 5 height 5
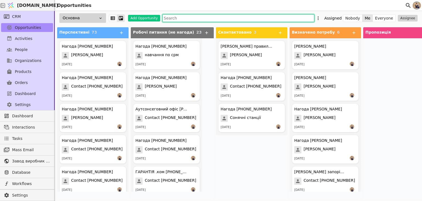
click at [185, 19] on input "text" at bounding box center [238, 18] width 152 height 8
paste input "0672030220"
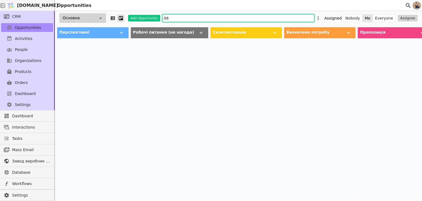
type input "0"
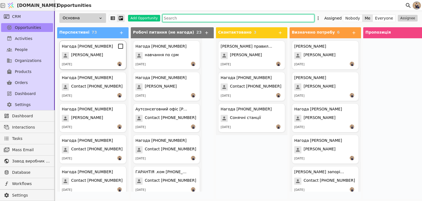
click at [102, 53] on div "[PERSON_NAME]" at bounding box center [93, 55] width 62 height 7
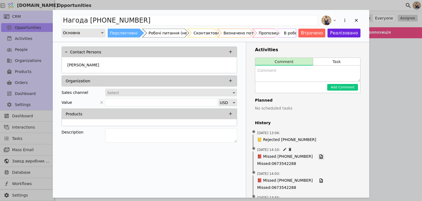
click at [319, 155] on icon "Add Opportunity" at bounding box center [321, 156] width 5 height 5
click at [159, 32] on div "Робочі питання (не нагода)" at bounding box center [176, 33] width 55 height 9
click at [358, 20] on icon "Add Opportunity" at bounding box center [356, 20] width 5 height 5
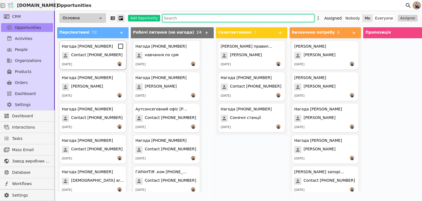
click at [84, 55] on span "Contact [PHONE_NUMBER]" at bounding box center [96, 55] width 51 height 7
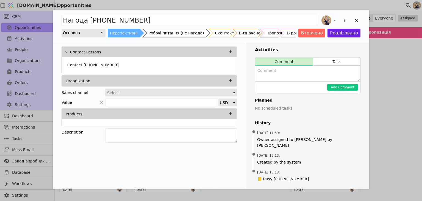
click at [157, 31] on div "Робочі питання (не нагода)" at bounding box center [176, 33] width 55 height 9
click at [358, 18] on icon "Add Opportunity" at bounding box center [356, 20] width 5 height 5
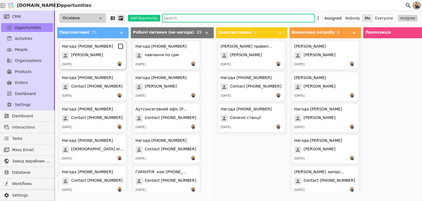
click at [102, 64] on div "[DATE]" at bounding box center [93, 64] width 62 height 5
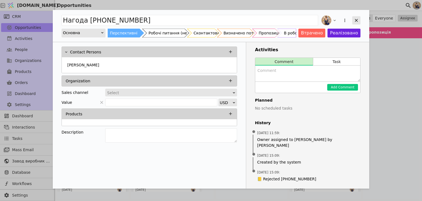
click at [355, 19] on icon "Add Opportunity" at bounding box center [356, 20] width 5 height 5
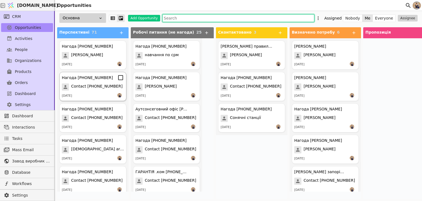
click at [102, 92] on div "Нагода [PHONE_NUMBER] Contact [PHONE_NUMBER] [DATE]" at bounding box center [92, 86] width 67 height 29
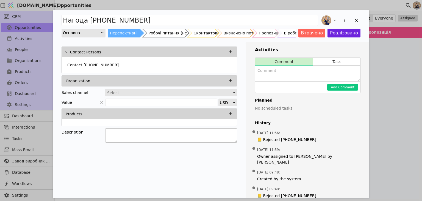
click at [137, 130] on textarea "Add Opportunity" at bounding box center [171, 135] width 132 height 14
type textarea "М"
paste textarea "0672030220"
type textarea "0"
type textarea "без відповіді"
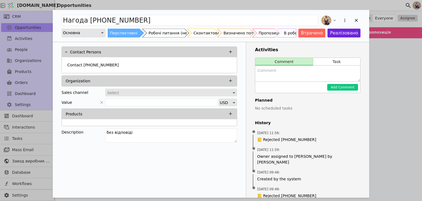
click at [166, 29] on div "Робочі питання (не нагода)" at bounding box center [176, 33] width 55 height 9
click at [356, 21] on icon "Add Opportunity" at bounding box center [356, 20] width 5 height 5
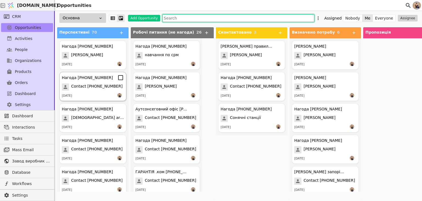
click at [103, 89] on span "Contact [PHONE_NUMBER]" at bounding box center [96, 86] width 51 height 7
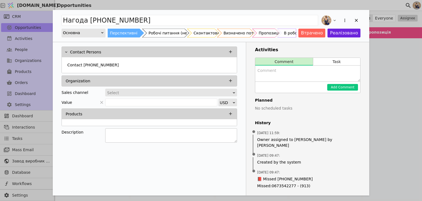
click at [134, 132] on textarea "Add Opportunity" at bounding box center [171, 135] width 132 height 14
type textarea "не дійсний номер"
drag, startPoint x: 158, startPoint y: 32, endPoint x: 211, endPoint y: 92, distance: 80.2
click at [158, 32] on div "Робочі питання (не нагода)" at bounding box center [176, 33] width 55 height 9
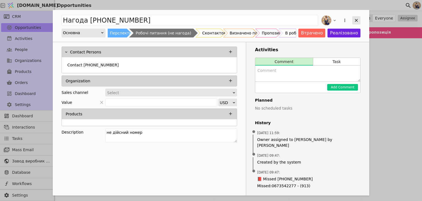
click at [358, 20] on icon "Add Opportunity" at bounding box center [356, 20] width 5 height 5
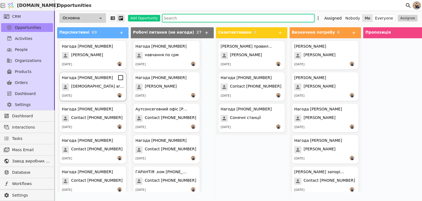
click at [92, 96] on div "[DATE]" at bounding box center [93, 95] width 62 height 5
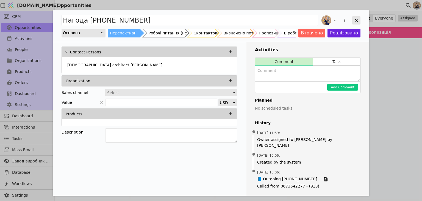
click at [357, 20] on icon "Add Opportunity" at bounding box center [356, 20] width 3 height 3
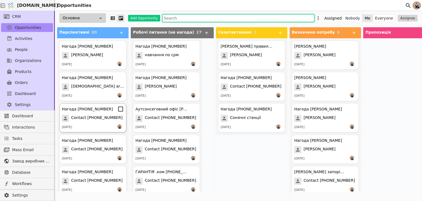
click at [85, 118] on span "Contact [PHONE_NUMBER]" at bounding box center [96, 118] width 51 height 7
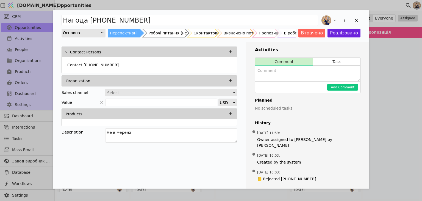
drag, startPoint x: 155, startPoint y: 31, endPoint x: 157, endPoint y: 39, distance: 7.9
click at [155, 31] on div "Робочі питання (не нагода)" at bounding box center [176, 33] width 55 height 9
click at [356, 22] on icon "Add Opportunity" at bounding box center [356, 20] width 5 height 5
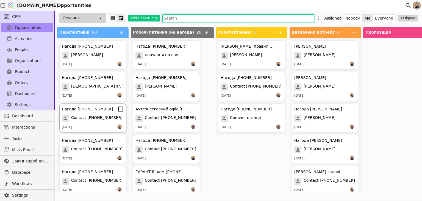
click at [100, 115] on span "Contact [PHONE_NUMBER]" at bounding box center [96, 118] width 51 height 7
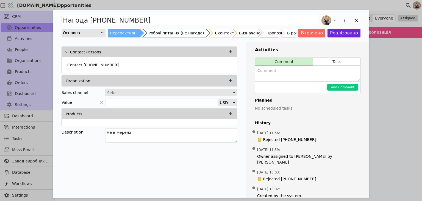
click at [156, 34] on div "Робочі питання (не нагода)" at bounding box center [176, 33] width 55 height 9
click at [356, 21] on icon "Add Opportunity" at bounding box center [356, 20] width 5 height 5
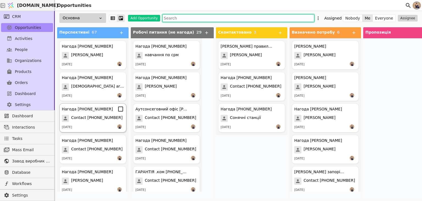
click at [93, 117] on span "Contact [PHONE_NUMBER]" at bounding box center [96, 118] width 51 height 7
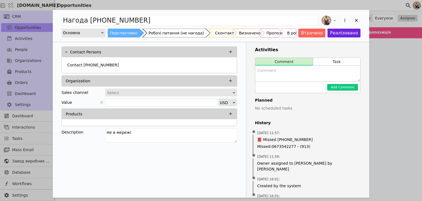
click at [163, 31] on div "Робочі питання (не нагода)" at bounding box center [176, 33] width 55 height 9
click at [356, 21] on icon "Add Opportunity" at bounding box center [356, 20] width 5 height 5
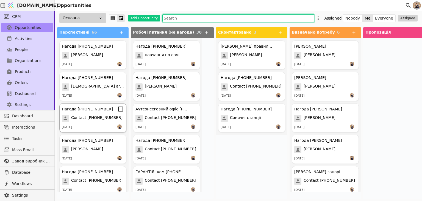
click at [92, 113] on div "Нагода [PHONE_NUMBER] Contact [PHONE_NUMBER] [DATE]" at bounding box center [92, 117] width 67 height 29
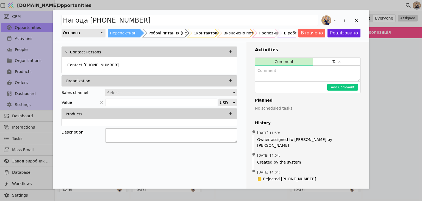
click at [116, 133] on textarea "Add Opportunity" at bounding box center [171, 135] width 132 height 14
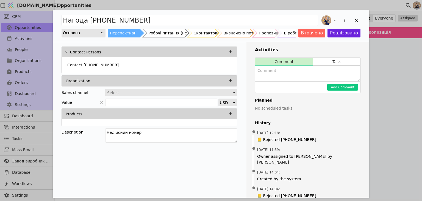
type textarea "Недійсний номер"
click at [157, 31] on div "Робочі питання (не нагода)" at bounding box center [176, 33] width 55 height 9
click at [354, 18] on icon "Add Opportunity" at bounding box center [356, 20] width 5 height 5
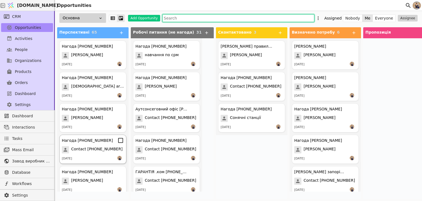
click at [95, 146] on span "Contact [PHONE_NUMBER]" at bounding box center [96, 149] width 51 height 7
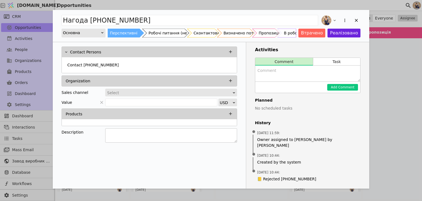
click at [137, 128] on textarea "Add Opportunity" at bounding box center [171, 135] width 132 height 14
type textarea "Номер не існує"
click at [162, 35] on div "Робочі питання (не нагода)" at bounding box center [176, 33] width 55 height 9
click at [352, 20] on div "Add Opportunity" at bounding box center [356, 20] width 8 height 8
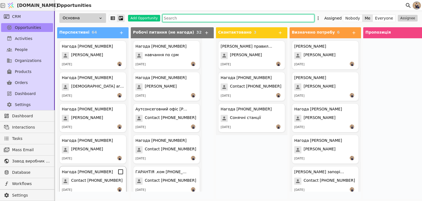
click at [106, 182] on span "Contact [PHONE_NUMBER]" at bounding box center [96, 180] width 51 height 7
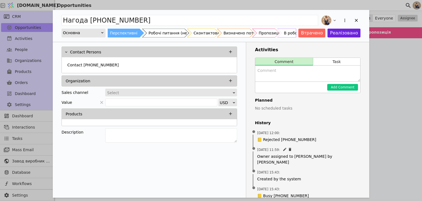
scroll to position [2, 0]
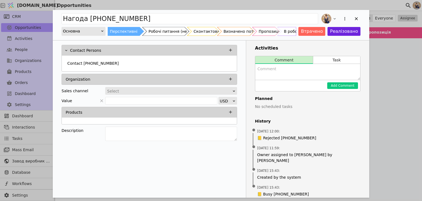
click at [137, 126] on textarea "Add Opportunity" at bounding box center [171, 133] width 132 height 14
type textarea "е"
type textarea "без відповіді"
click at [157, 30] on div "Робочі питання (не нагода)" at bounding box center [176, 31] width 55 height 9
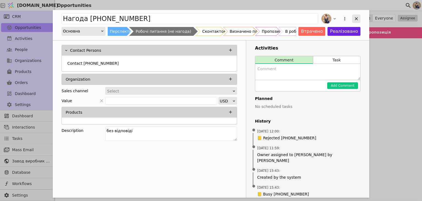
click at [354, 20] on icon "Add Opportunity" at bounding box center [356, 18] width 5 height 5
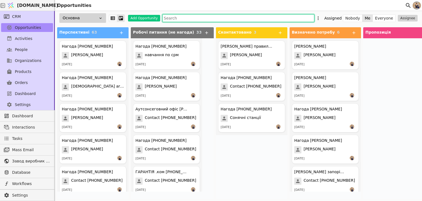
scroll to position [101, 0]
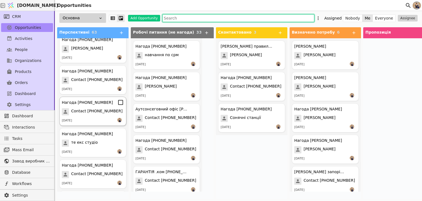
click at [87, 113] on span "Contact [PHONE_NUMBER]" at bounding box center [96, 111] width 51 height 7
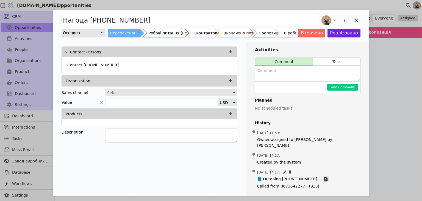
click at [323, 176] on icon "Add Opportunity" at bounding box center [325, 178] width 5 height 5
click at [120, 133] on textarea "Add Opportunity" at bounding box center [171, 135] width 132 height 14
type textarea "Проектна організація"
click at [163, 37] on div "Робочі питання (не нагода)" at bounding box center [176, 33] width 55 height 9
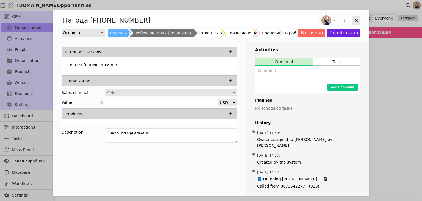
drag, startPoint x: 358, startPoint y: 21, endPoint x: 355, endPoint y: 21, distance: 3.6
click at [358, 21] on icon "Add Opportunity" at bounding box center [356, 20] width 5 height 5
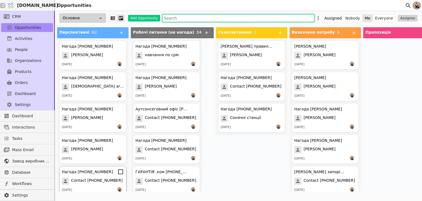
click at [90, 186] on div "Нагода [PHONE_NUMBER] Contact [PHONE_NUMBER] [DATE]" at bounding box center [92, 180] width 67 height 29
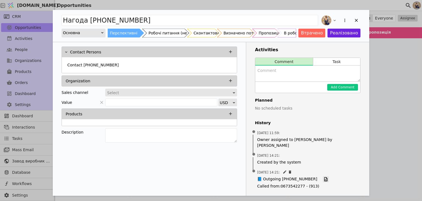
click at [323, 176] on icon "Add Opportunity" at bounding box center [325, 178] width 5 height 5
click at [151, 31] on div "Робочі питання (не нагода)" at bounding box center [176, 33] width 55 height 9
click at [355, 21] on icon "Add Opportunity" at bounding box center [356, 20] width 3 height 3
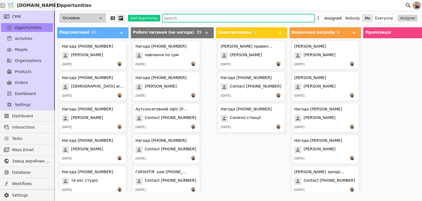
scroll to position [101, 0]
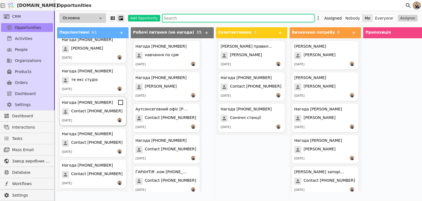
click at [98, 105] on div "Нагода [PHONE_NUMBER] Contact [PHONE_NUMBER] [DATE]" at bounding box center [92, 110] width 67 height 29
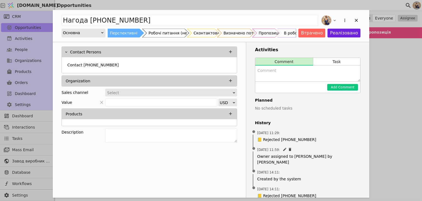
scroll to position [2, 0]
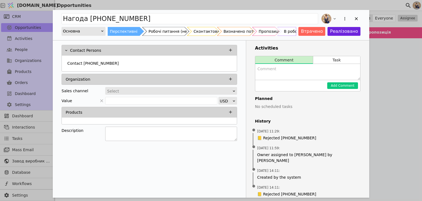
click at [166, 127] on textarea "Add Opportunity" at bounding box center [171, 133] width 132 height 14
type textarea "Котеджний квартал [GEOGRAPHIC_DATA]"
click at [158, 34] on div "Робочі питання (не нагода)" at bounding box center [176, 31] width 55 height 9
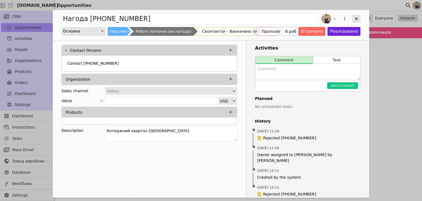
click at [358, 21] on icon "Add Opportunity" at bounding box center [356, 18] width 5 height 5
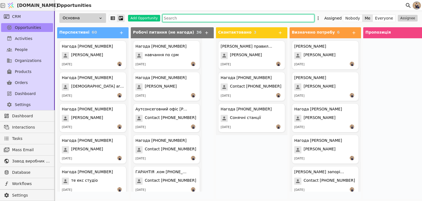
scroll to position [101, 0]
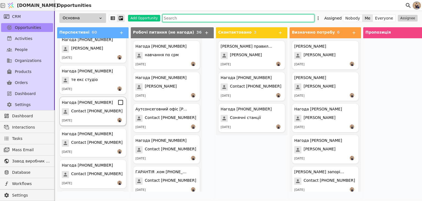
click at [93, 108] on span "Contact [PHONE_NUMBER]" at bounding box center [96, 111] width 51 height 7
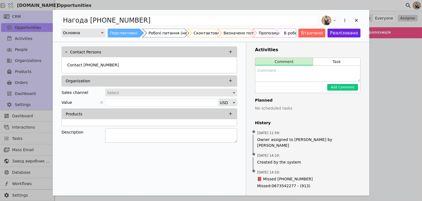
click at [151, 137] on textarea "Add Opportunity" at bounding box center [171, 135] width 132 height 14
type textarea "[PERSON_NAME]"
type textarea "Недійсний номер"
drag, startPoint x: 160, startPoint y: 38, endPoint x: 163, endPoint y: 34, distance: 4.0
click at [160, 38] on div "Нагода [PHONE_NUMBER] Основна Перспективні Робочі питання (не нагода) Сконтакто…" at bounding box center [211, 26] width 316 height 32
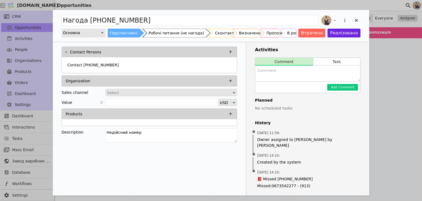
click at [162, 36] on div "Робочі питання (не нагода)" at bounding box center [176, 33] width 55 height 9
click at [163, 34] on div "Робочі питання (не нагода)" at bounding box center [176, 33] width 55 height 9
click at [355, 20] on icon "Add Opportunity" at bounding box center [356, 20] width 5 height 5
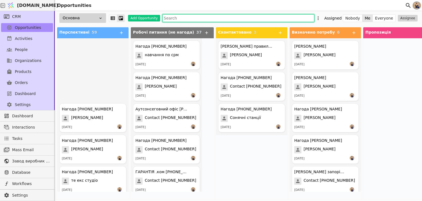
scroll to position [101, 0]
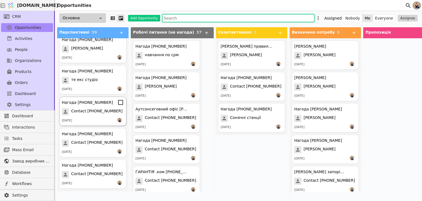
click at [88, 112] on span "Contact [PHONE_NUMBER]" at bounding box center [96, 111] width 51 height 7
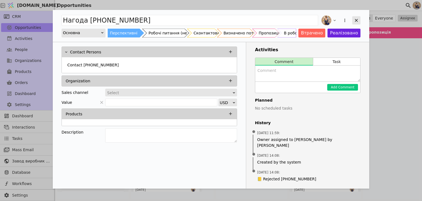
drag, startPoint x: 353, startPoint y: 18, endPoint x: 347, endPoint y: 17, distance: 5.5
click at [353, 17] on div "Add Opportunity" at bounding box center [356, 20] width 8 height 8
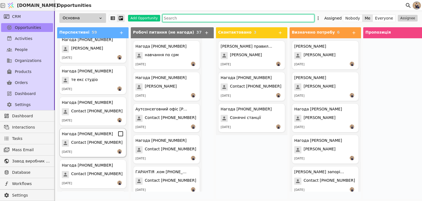
click at [94, 135] on div "Нагода [PHONE_NUMBER]" at bounding box center [87, 134] width 51 height 6
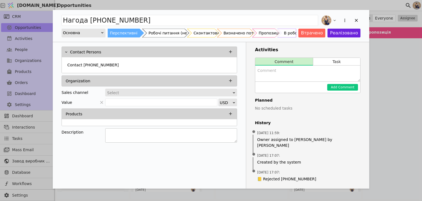
click at [127, 133] on textarea "Add Opportunity" at bounding box center [171, 135] width 132 height 14
type textarea "недійсний номер"
click at [167, 37] on div "Робочі питання (не нагода)" at bounding box center [176, 33] width 55 height 9
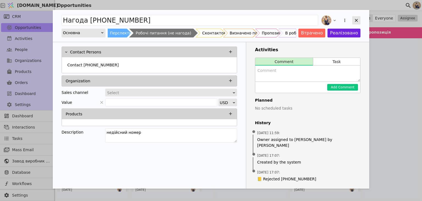
click at [356, 21] on icon "Add Opportunity" at bounding box center [356, 20] width 5 height 5
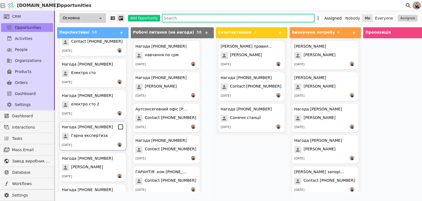
scroll to position [302, 0]
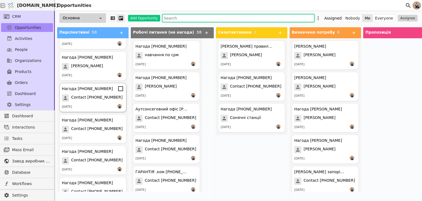
click at [95, 96] on span "Contact [PHONE_NUMBER]" at bounding box center [96, 97] width 51 height 7
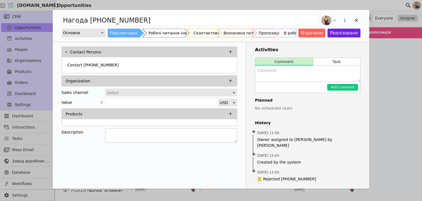
click at [120, 133] on textarea "Add Opportunity" at bounding box center [171, 135] width 132 height 14
paste textarea "недійсний номер"
type textarea "недійсний номер"
click at [164, 29] on div "Робочі питання (не нагода)" at bounding box center [176, 33] width 55 height 9
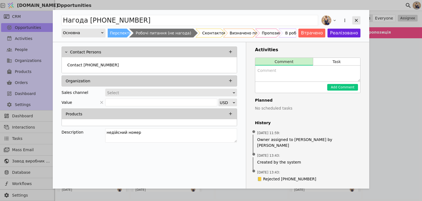
click at [356, 18] on icon "Add Opportunity" at bounding box center [356, 20] width 5 height 5
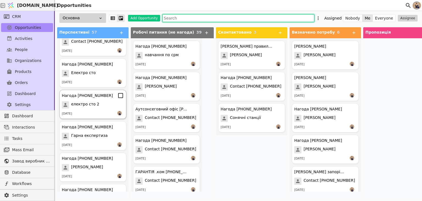
scroll to position [302, 0]
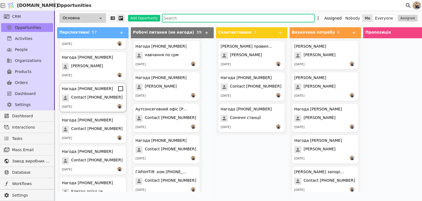
click at [94, 98] on span "Contact [PHONE_NUMBER]" at bounding box center [96, 97] width 51 height 7
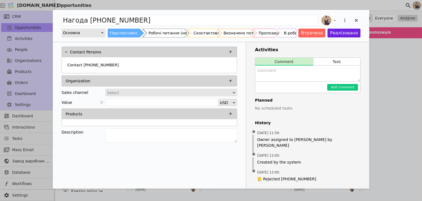
click at [144, 126] on div "Contact Persons Contact [PHONE_NUMBER] Organization Sales channel Select Value …" at bounding box center [149, 95] width 193 height 106
paste textarea "недійсний номер"
type textarea "недійсний номер"
click at [170, 34] on div "Робочі питання (не нагода)" at bounding box center [176, 33] width 55 height 9
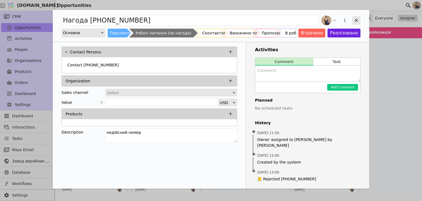
click at [356, 19] on icon "Add Opportunity" at bounding box center [356, 20] width 5 height 5
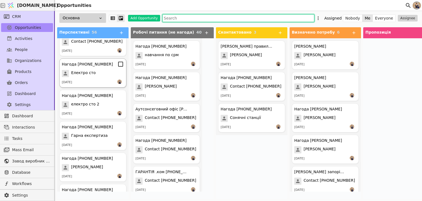
scroll to position [302, 0]
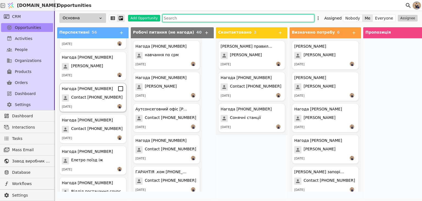
click at [104, 94] on span "Contact [PHONE_NUMBER]" at bounding box center [96, 97] width 51 height 7
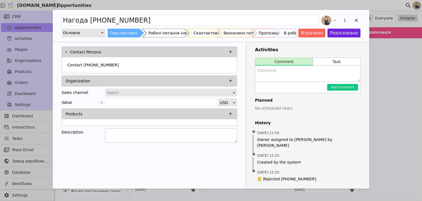
click at [132, 130] on textarea "Add Opportunity" at bounding box center [171, 135] width 132 height 14
paste textarea "недійсний номер"
type textarea "недійсний номер"
click at [165, 33] on div "Робочі питання (не нагода)" at bounding box center [176, 33] width 55 height 9
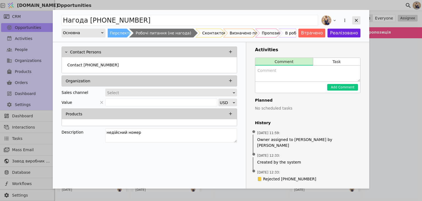
click at [358, 21] on icon "Add Opportunity" at bounding box center [356, 20] width 5 height 5
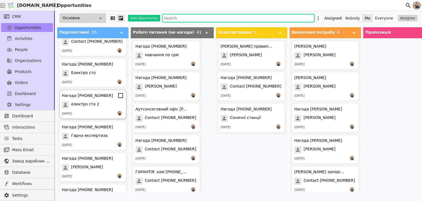
scroll to position [302, 0]
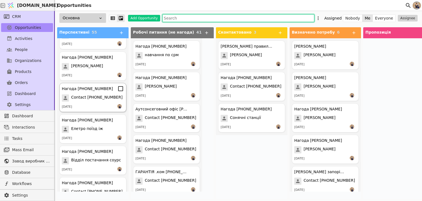
click at [95, 104] on div "Нагода [PHONE_NUMBER] Contact [PHONE_NUMBER] [DATE]" at bounding box center [92, 97] width 67 height 29
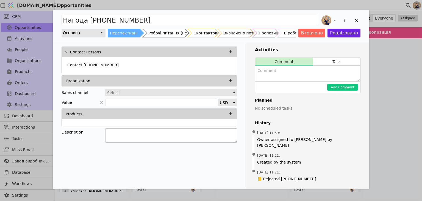
click at [112, 132] on textarea "Add Opportunity" at bounding box center [171, 135] width 132 height 14
click at [331, 64] on button "Task" at bounding box center [336, 62] width 47 height 8
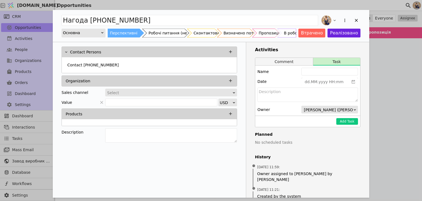
click at [298, 61] on button "Comment" at bounding box center [284, 62] width 58 height 8
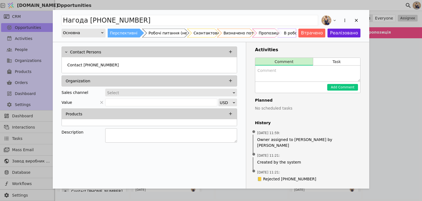
click at [129, 129] on textarea "Add Opportunity" at bounding box center [171, 135] width 132 height 14
click at [357, 22] on icon "Add Opportunity" at bounding box center [356, 20] width 5 height 5
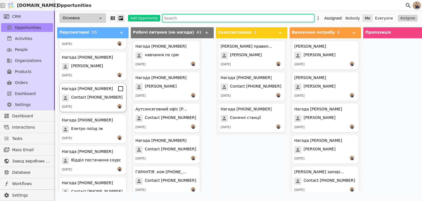
scroll to position [403, 0]
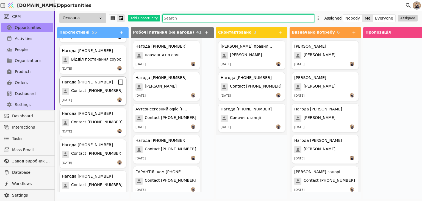
click at [89, 84] on div "Нагода [PHONE_NUMBER]" at bounding box center [87, 82] width 51 height 6
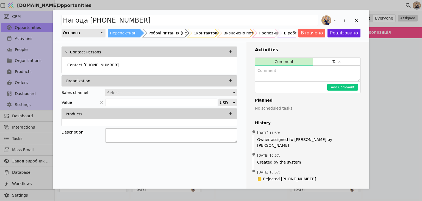
click at [131, 134] on textarea "Add Opportunity" at bounding box center [171, 135] width 132 height 14
paste textarea "недійсний номер"
drag, startPoint x: 130, startPoint y: 131, endPoint x: 103, endPoint y: 131, distance: 26.6
click at [103, 131] on div "Description недійсний номер" at bounding box center [150, 136] width 176 height 16
type textarea "[PERSON_NAME]"
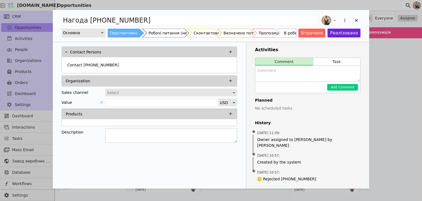
paste textarea "недійсний номер"
type textarea "недійсний номер"
drag, startPoint x: 164, startPoint y: 37, endPoint x: 170, endPoint y: 40, distance: 7.4
click at [164, 37] on div "Робочі питання (не нагода)" at bounding box center [176, 33] width 55 height 9
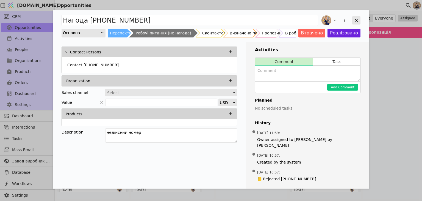
click at [357, 20] on icon "Add Opportunity" at bounding box center [356, 20] width 5 height 5
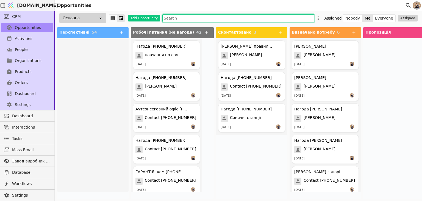
scroll to position [403, 0]
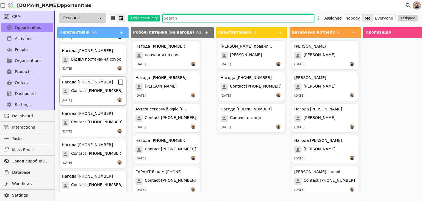
click at [91, 83] on div "Нагода [PHONE_NUMBER]" at bounding box center [87, 82] width 51 height 6
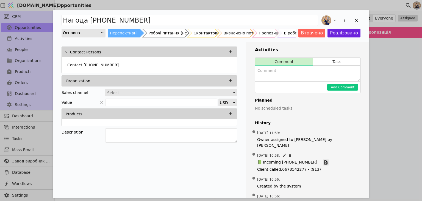
click at [323, 160] on icon "Add Opportunity" at bounding box center [325, 162] width 5 height 5
click at [164, 34] on div "Робочі питання (не нагода)" at bounding box center [176, 33] width 55 height 9
click at [353, 20] on div "Add Opportunity" at bounding box center [356, 20] width 8 height 8
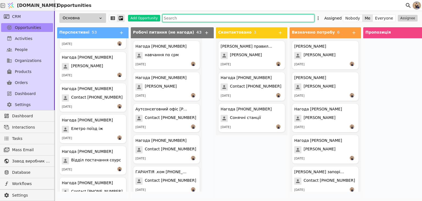
scroll to position [403, 0]
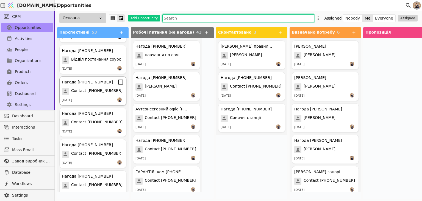
click at [94, 93] on span "Contact [PHONE_NUMBER]" at bounding box center [96, 91] width 51 height 7
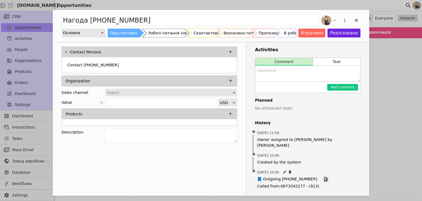
click at [323, 176] on icon "Add Opportunity" at bounding box center [325, 178] width 5 height 5
click at [226, 64] on button "Add Opportunity" at bounding box center [228, 65] width 7 height 7
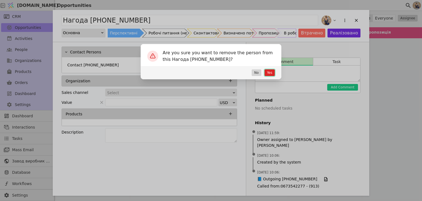
click at [270, 73] on button "Yes" at bounding box center [270, 72] width 10 height 7
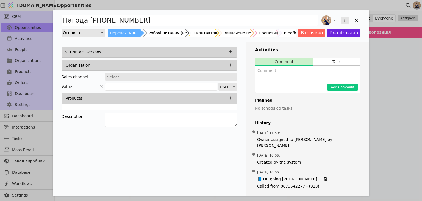
click at [344, 21] on icon "Add Opportunity" at bounding box center [344, 20] width 5 height 5
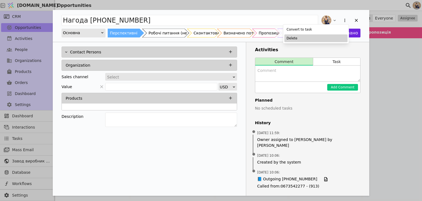
click at [329, 37] on div "Delete" at bounding box center [315, 38] width 63 height 8
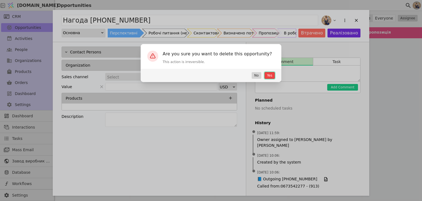
click at [272, 74] on button "Yes" at bounding box center [270, 75] width 10 height 7
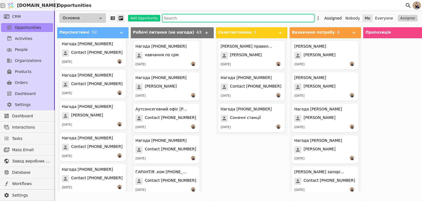
scroll to position [403, 0]
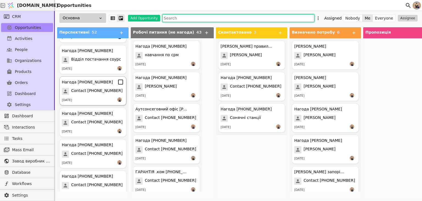
click at [98, 88] on span "Contact [PHONE_NUMBER]" at bounding box center [96, 91] width 51 height 7
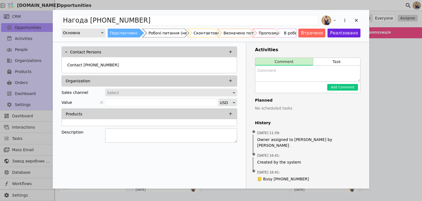
click at [164, 133] on textarea "Add Opportunity" at bounding box center [171, 135] width 132 height 14
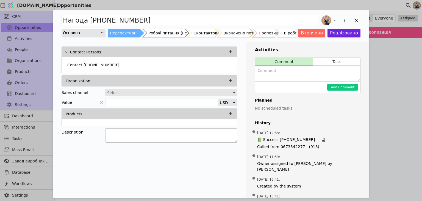
click at [125, 134] on textarea "Add Opportunity" at bounding box center [171, 135] width 132 height 14
type textarea "П"
type textarea "Не зацікавлений"
click at [159, 34] on div "Робочі питання (не нагода)" at bounding box center [176, 33] width 55 height 9
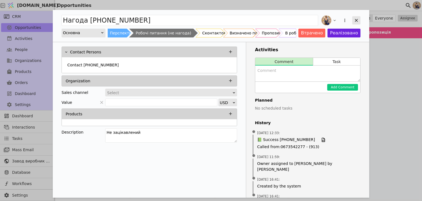
click at [356, 20] on icon "Add Opportunity" at bounding box center [356, 20] width 5 height 5
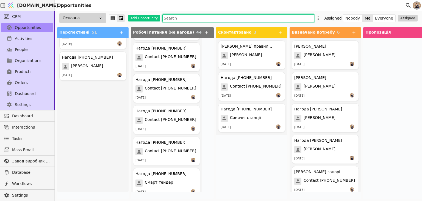
scroll to position [503, 0]
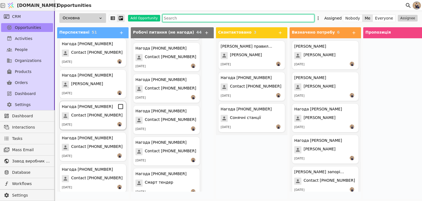
click at [92, 114] on span "Contact [PHONE_NUMBER]" at bounding box center [96, 115] width 51 height 7
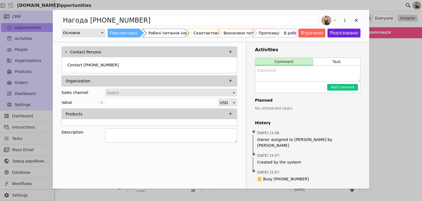
drag, startPoint x: 171, startPoint y: 32, endPoint x: 132, endPoint y: 126, distance: 101.8
click at [171, 32] on div "Робочі питання (не нагода)" at bounding box center [176, 33] width 55 height 9
click at [354, 21] on icon "Add Opportunity" at bounding box center [356, 20] width 5 height 5
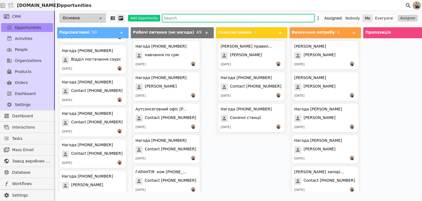
scroll to position [503, 0]
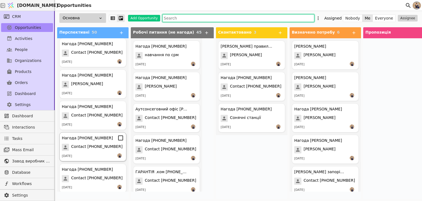
click at [94, 145] on span "Contact [PHONE_NUMBER]" at bounding box center [96, 146] width 51 height 7
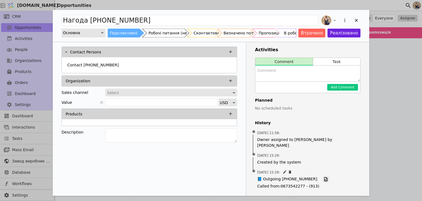
click at [324, 177] on icon "Add Opportunity" at bounding box center [325, 179] width 3 height 4
click at [116, 130] on textarea "Add Opportunity" at bounding box center [171, 135] width 132 height 14
click at [355, 20] on icon "Add Opportunity" at bounding box center [356, 20] width 5 height 5
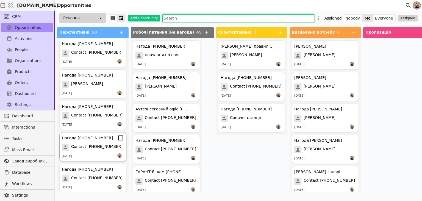
click at [95, 154] on div "[DATE]" at bounding box center [93, 155] width 62 height 5
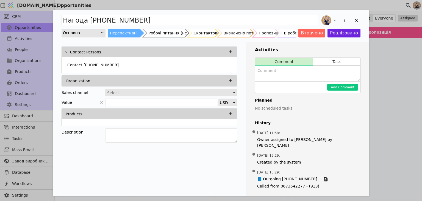
click at [265, 74] on textarea "Add Opportunity" at bounding box center [307, 73] width 105 height 16
click at [148, 137] on textarea "Add Opportunity" at bounding box center [171, 135] width 132 height 14
click at [355, 16] on div "Add Opportunity" at bounding box center [356, 20] width 8 height 8
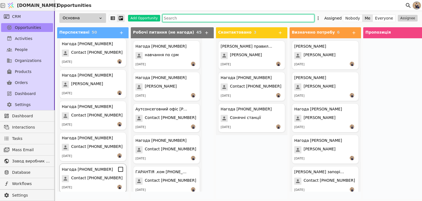
drag, startPoint x: 91, startPoint y: 171, endPoint x: 83, endPoint y: 131, distance: 40.4
click at [91, 171] on div "Нагода [PHONE_NUMBER]" at bounding box center [87, 169] width 51 height 6
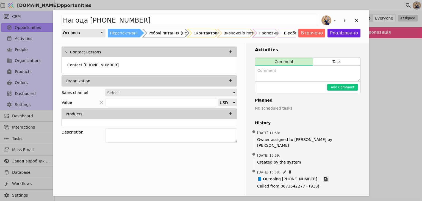
click at [323, 176] on icon "Add Opportunity" at bounding box center [325, 178] width 5 height 5
drag, startPoint x: 125, startPoint y: 131, endPoint x: 124, endPoint y: 128, distance: 3.0
click at [125, 130] on textarea "Add Opportunity" at bounding box center [171, 135] width 132 height 14
type textarea "не актуальна"
click at [174, 34] on div "Робочі питання (не нагода)" at bounding box center [176, 33] width 55 height 9
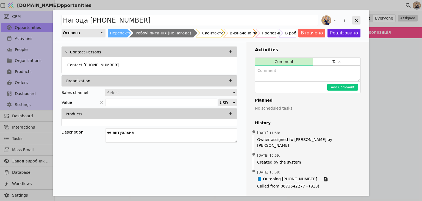
click at [355, 21] on icon "Add Opportunity" at bounding box center [356, 20] width 5 height 5
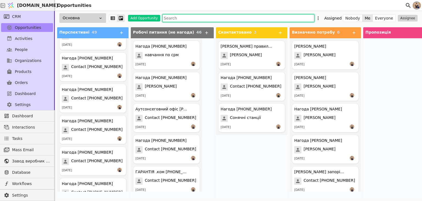
scroll to position [1384, 0]
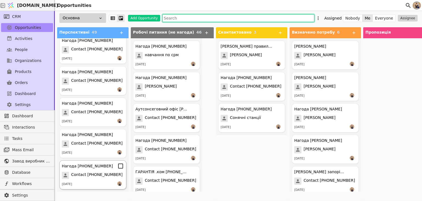
click at [96, 171] on span "Contact [PHONE_NUMBER]" at bounding box center [96, 174] width 51 height 7
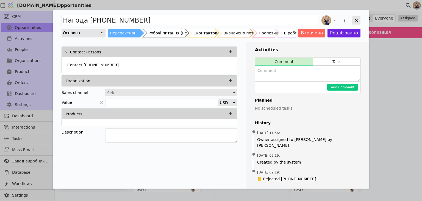
click at [357, 20] on icon "Add Opportunity" at bounding box center [356, 20] width 5 height 5
